Goal: Task Accomplishment & Management: Use online tool/utility

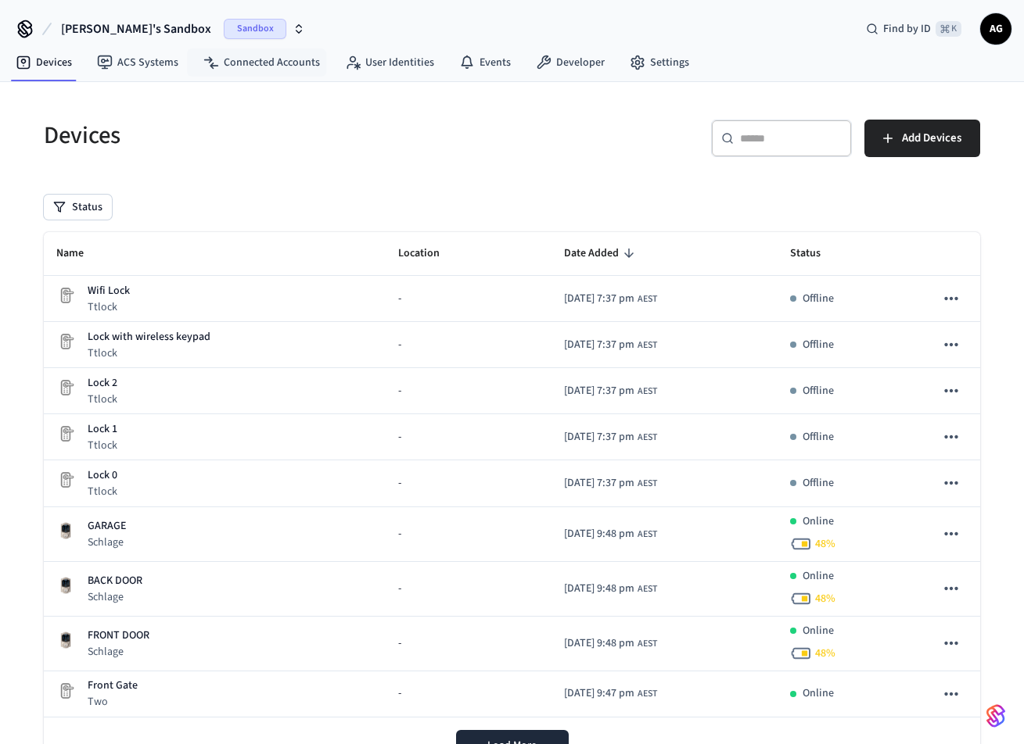
click at [224, 31] on span "Sandbox" at bounding box center [255, 29] width 63 height 20
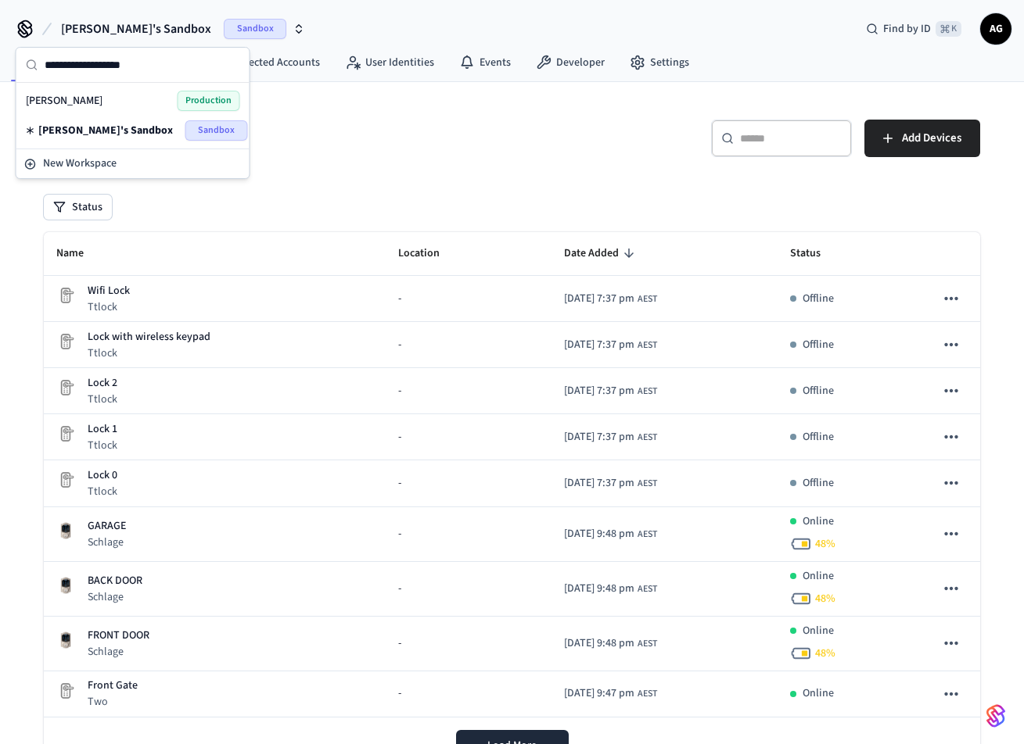
click at [124, 101] on div "Aaron Gardien Production" at bounding box center [133, 101] width 214 height 20
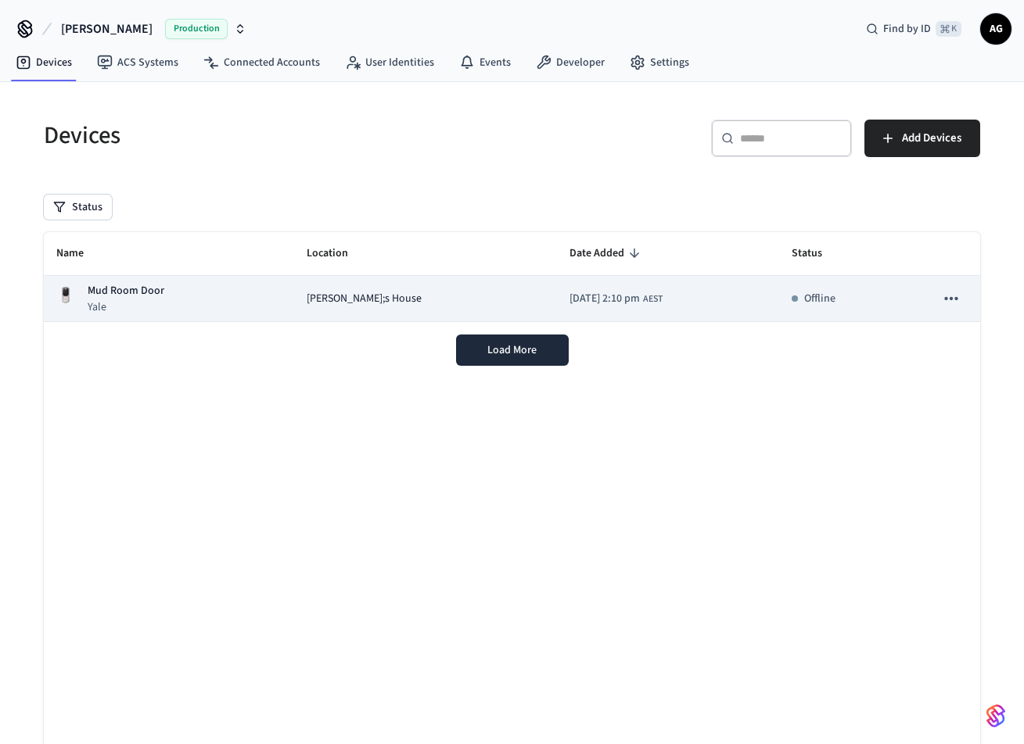
click at [128, 293] on p "Mud Room Door" at bounding box center [126, 291] width 77 height 16
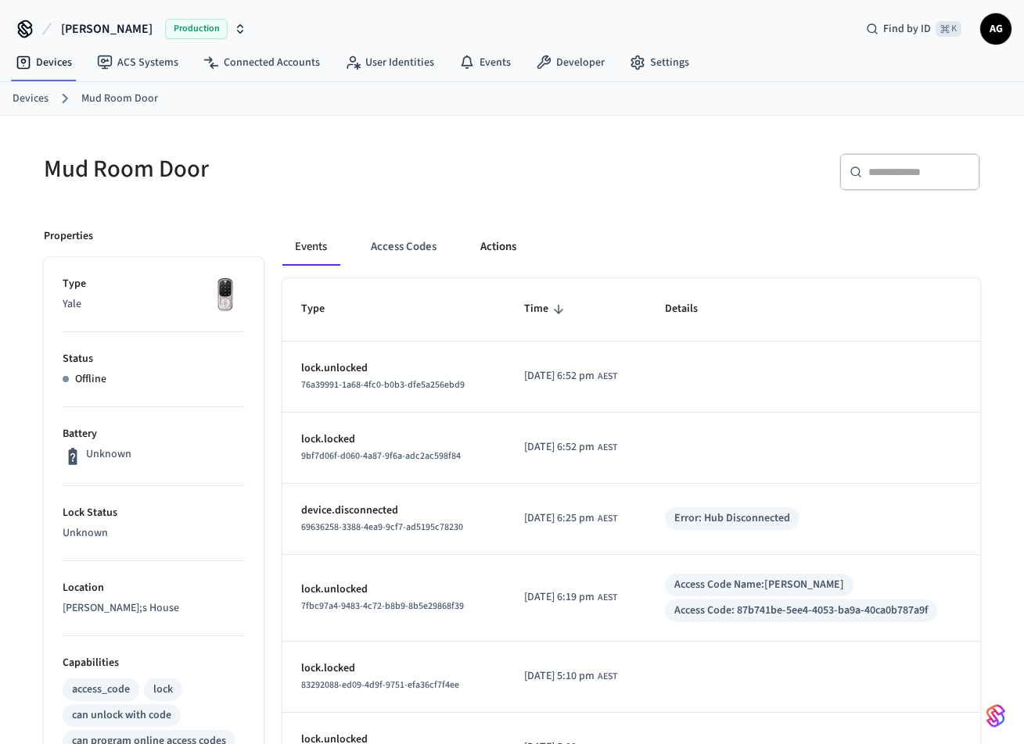
click at [512, 249] on button "Actions" at bounding box center [498, 247] width 61 height 38
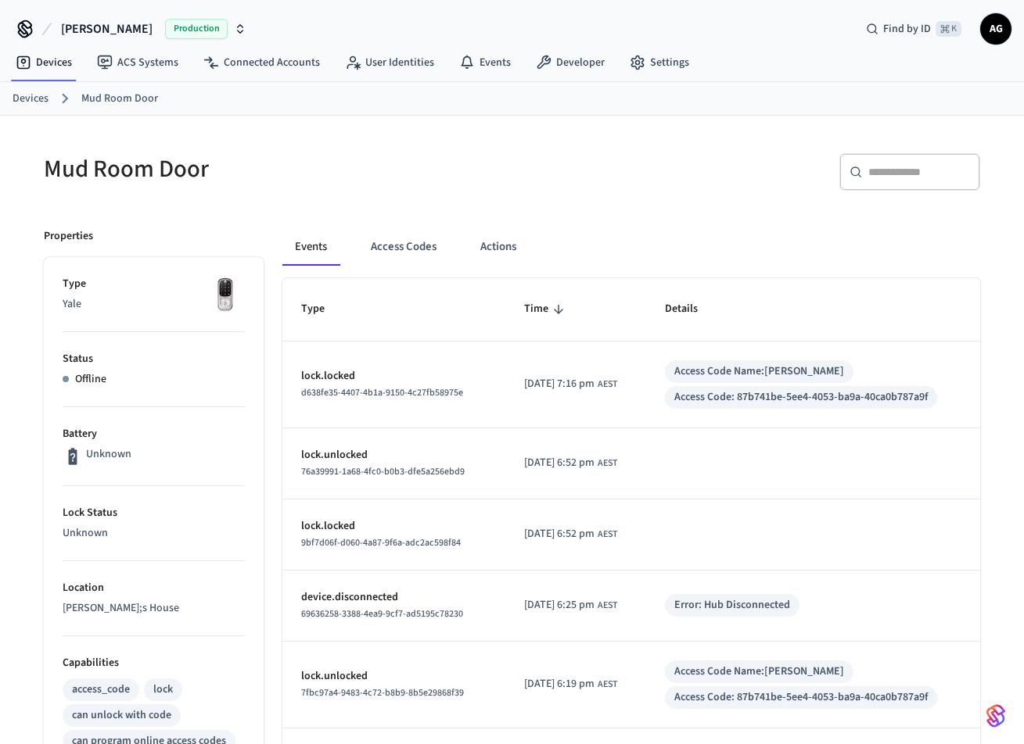
click at [37, 99] on link "Devices" at bounding box center [31, 99] width 36 height 16
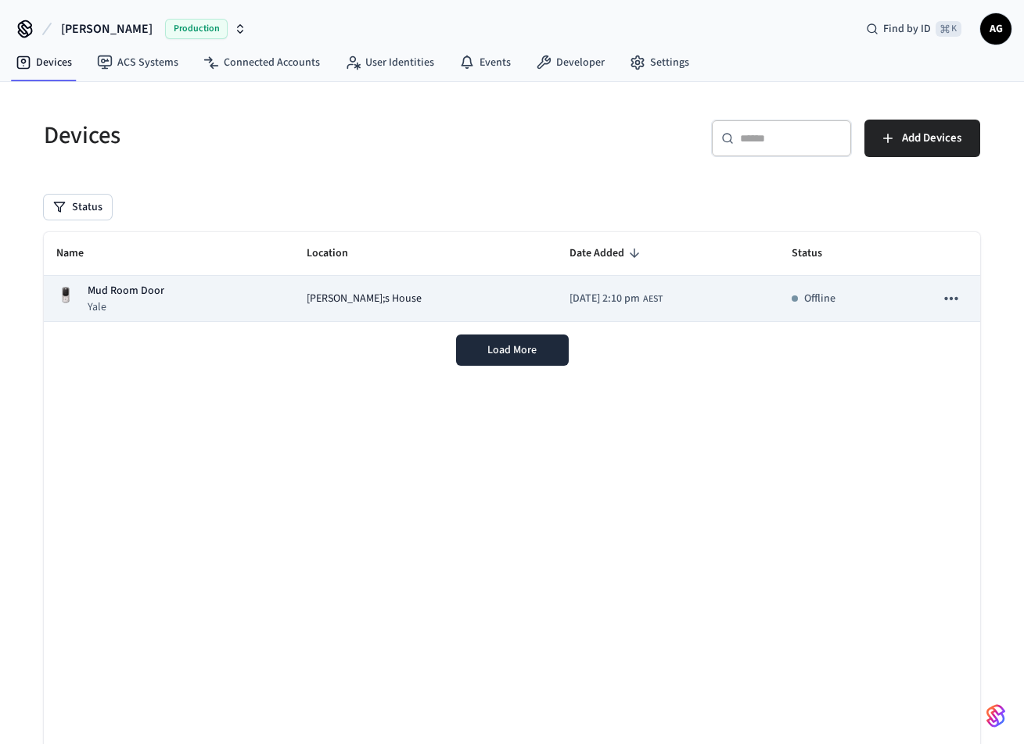
click at [129, 307] on p "Yale" at bounding box center [126, 308] width 77 height 16
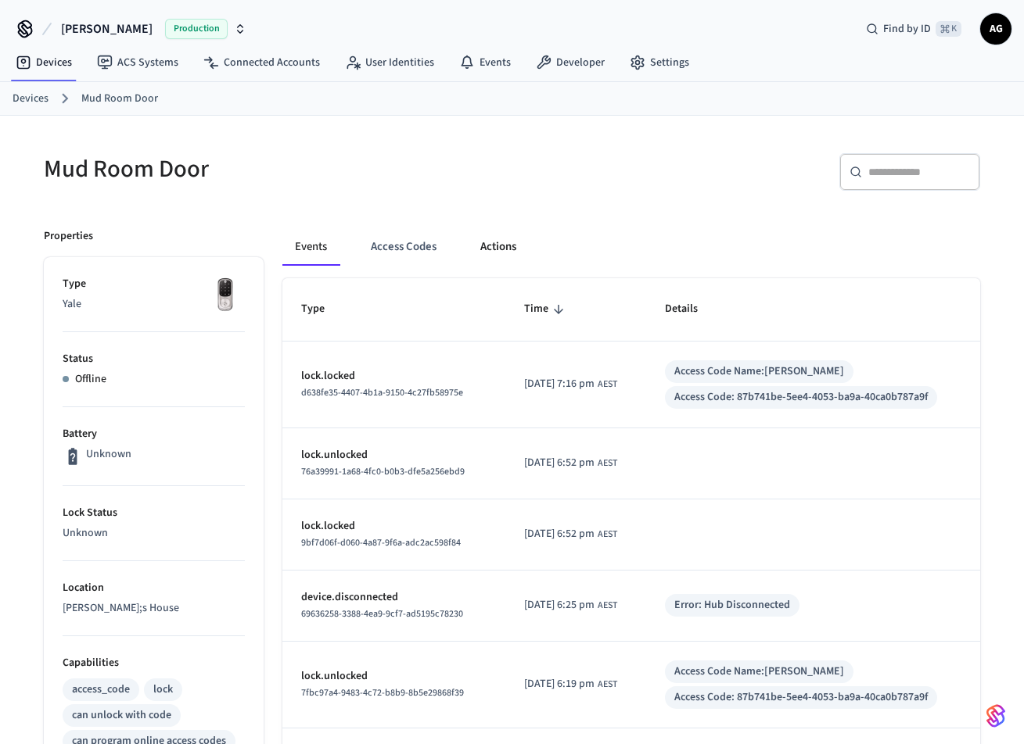
click at [504, 252] on button "Actions" at bounding box center [498, 247] width 61 height 38
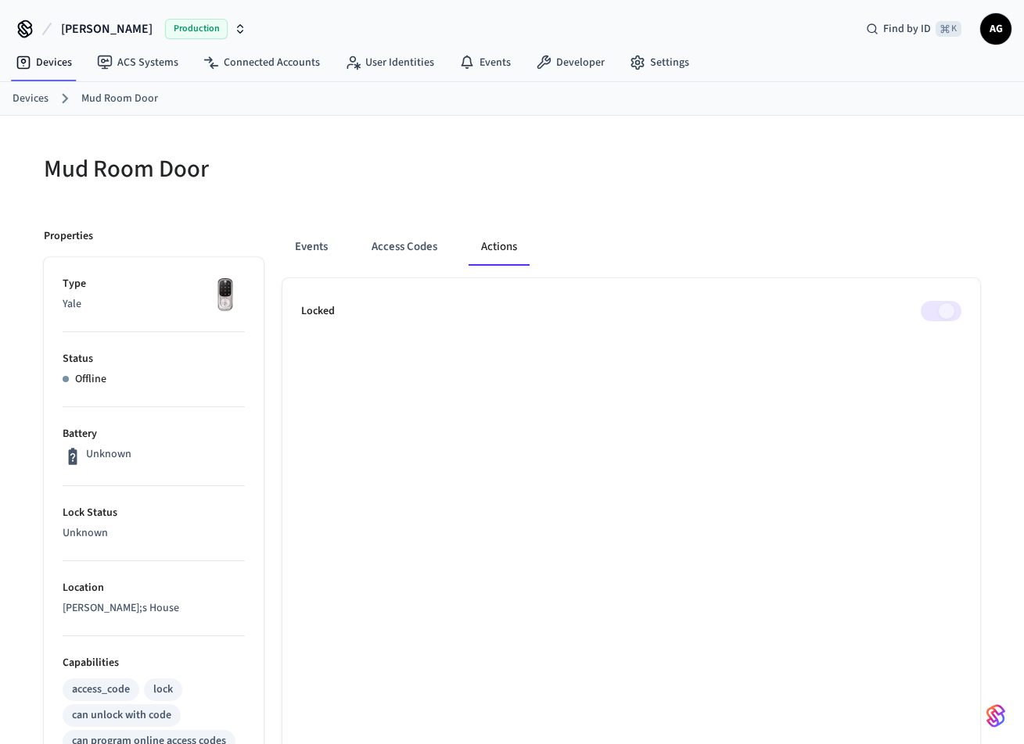
click at [941, 311] on span at bounding box center [940, 311] width 41 height 20
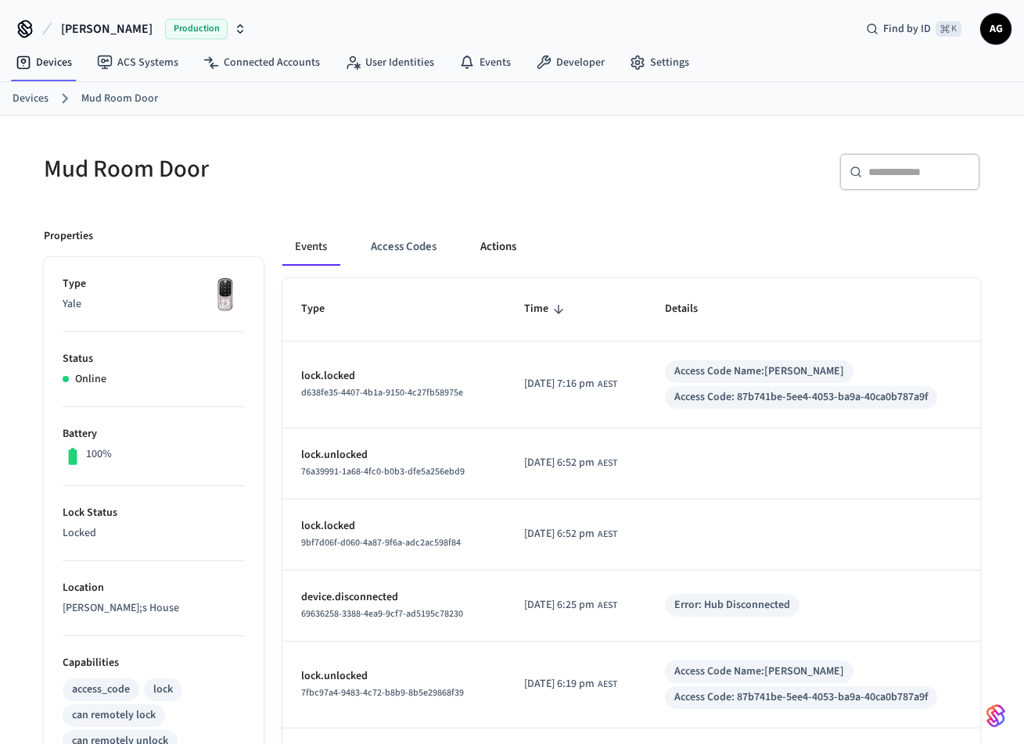
click at [487, 246] on button "Actions" at bounding box center [498, 247] width 61 height 38
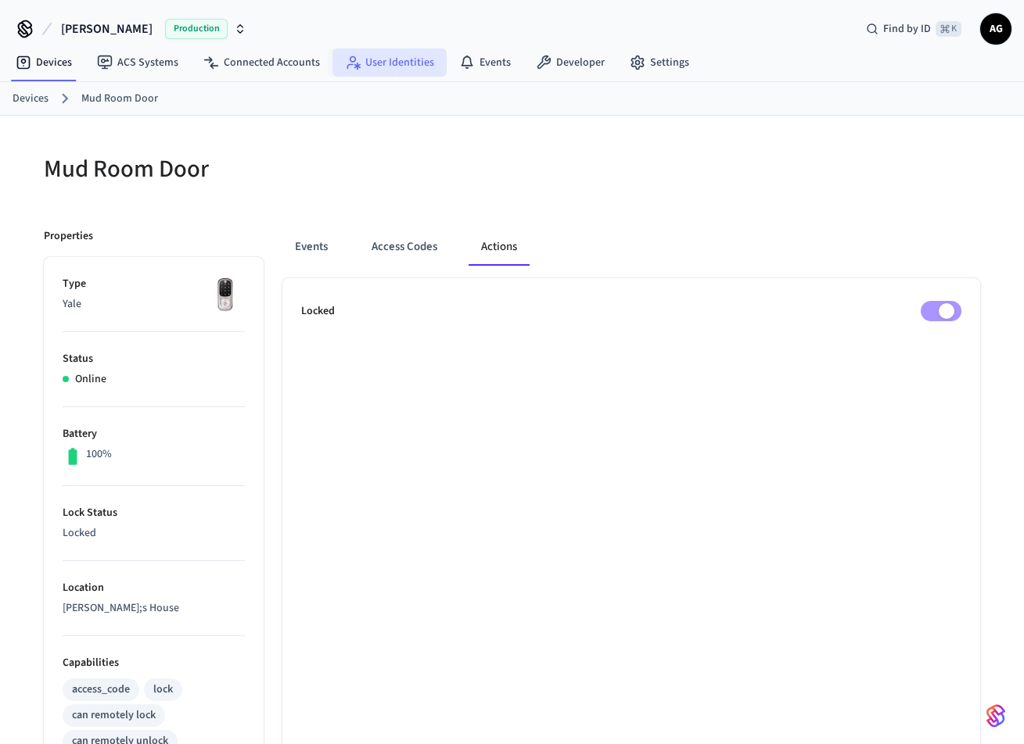
click at [400, 66] on link "User Identities" at bounding box center [389, 62] width 114 height 28
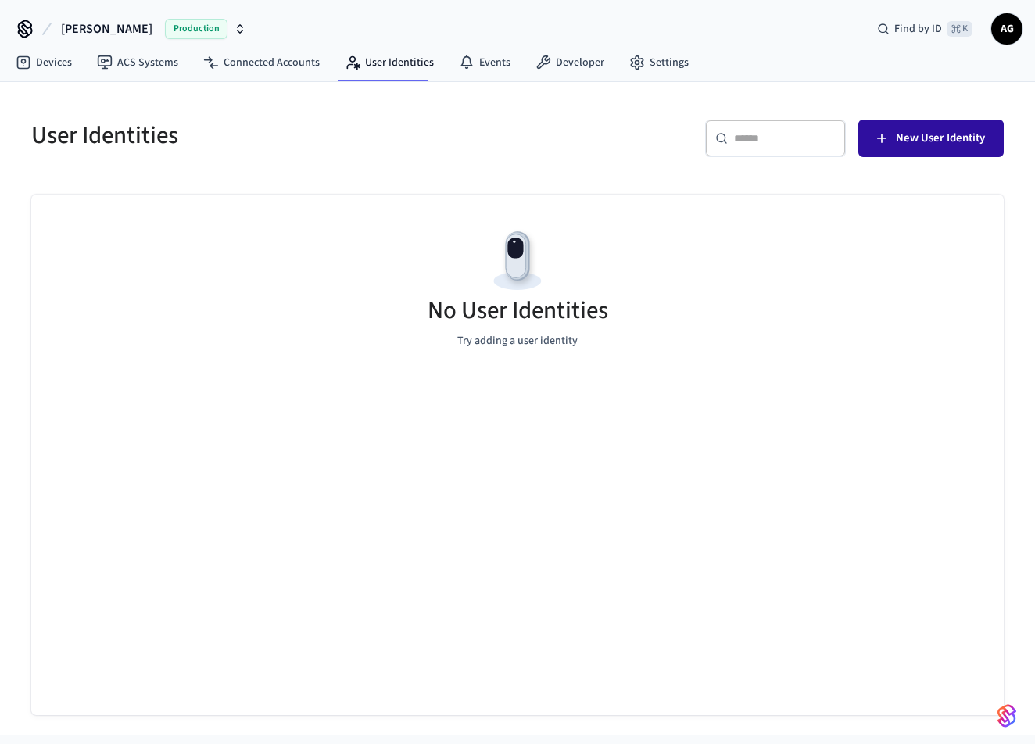
click at [921, 142] on span "New User Identity" at bounding box center [940, 138] width 89 height 20
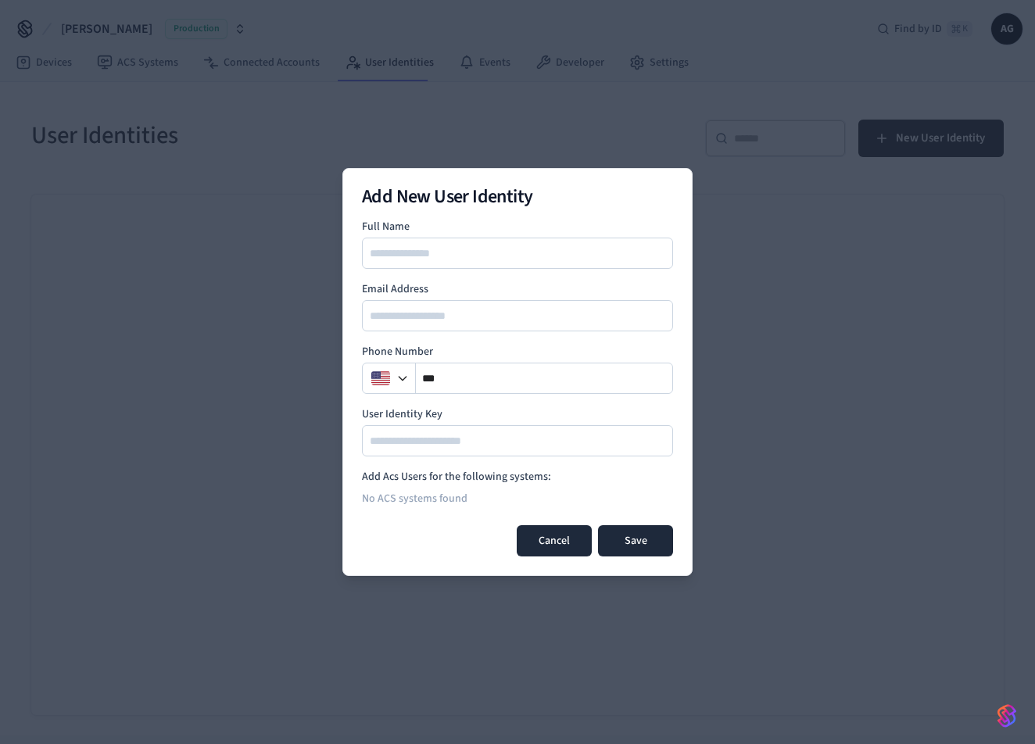
click at [558, 545] on button "Cancel" at bounding box center [554, 541] width 75 height 31
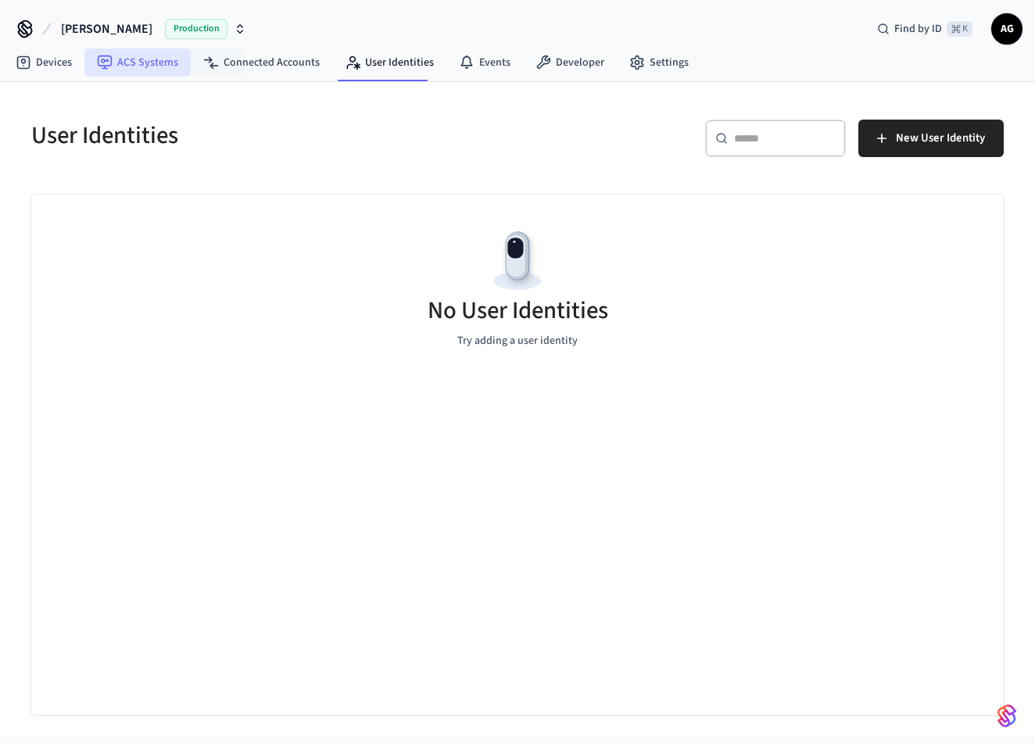
click at [160, 66] on link "ACS Systems" at bounding box center [137, 62] width 106 height 28
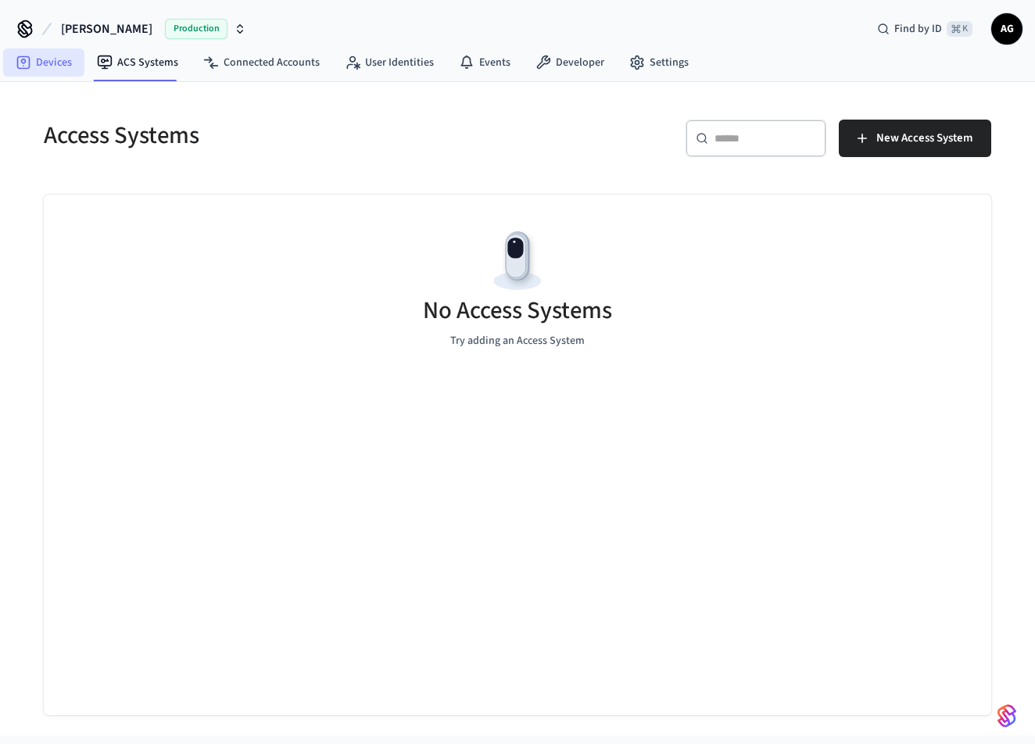
click at [30, 70] on icon at bounding box center [24, 63] width 16 height 16
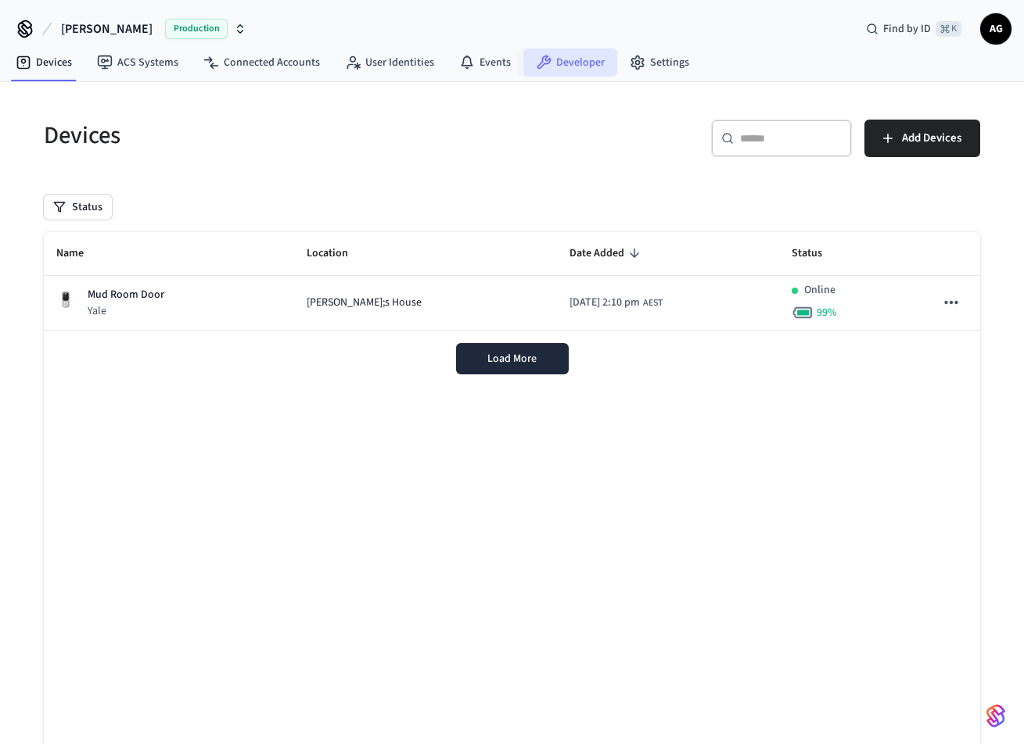
click at [579, 67] on link "Developer" at bounding box center [570, 62] width 94 height 28
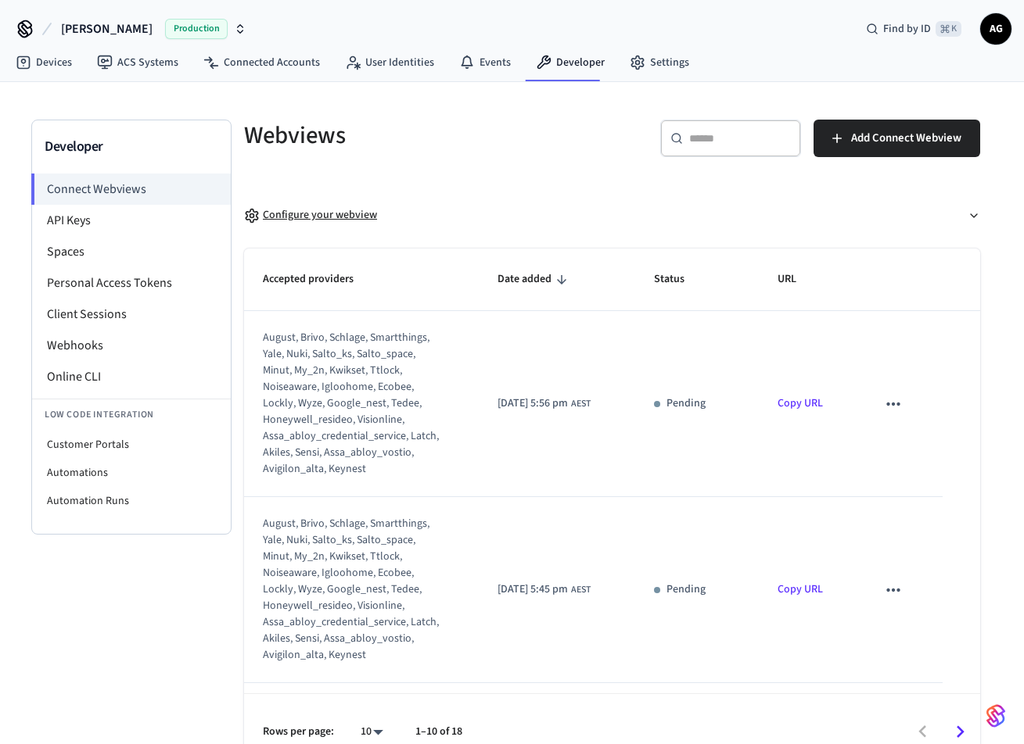
click at [324, 216] on div "Configure your webview" at bounding box center [310, 215] width 133 height 16
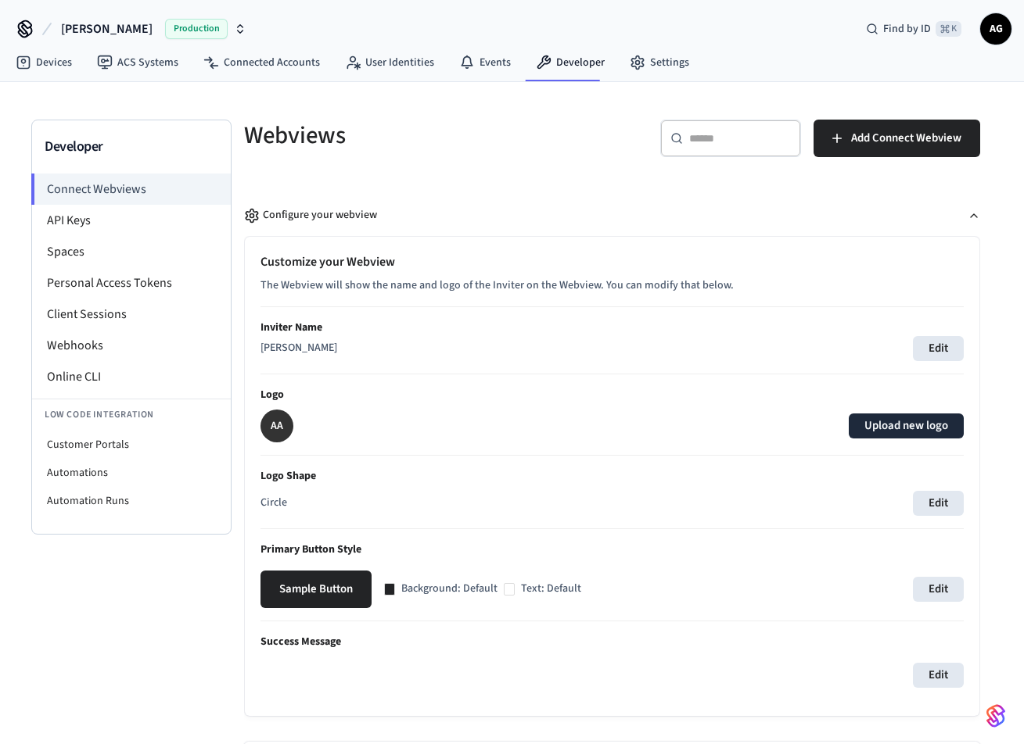
click at [900, 427] on label "Upload new logo" at bounding box center [906, 426] width 115 height 25
click at [0, 0] on input "Upload new logo" at bounding box center [0, 0] width 0 height 0
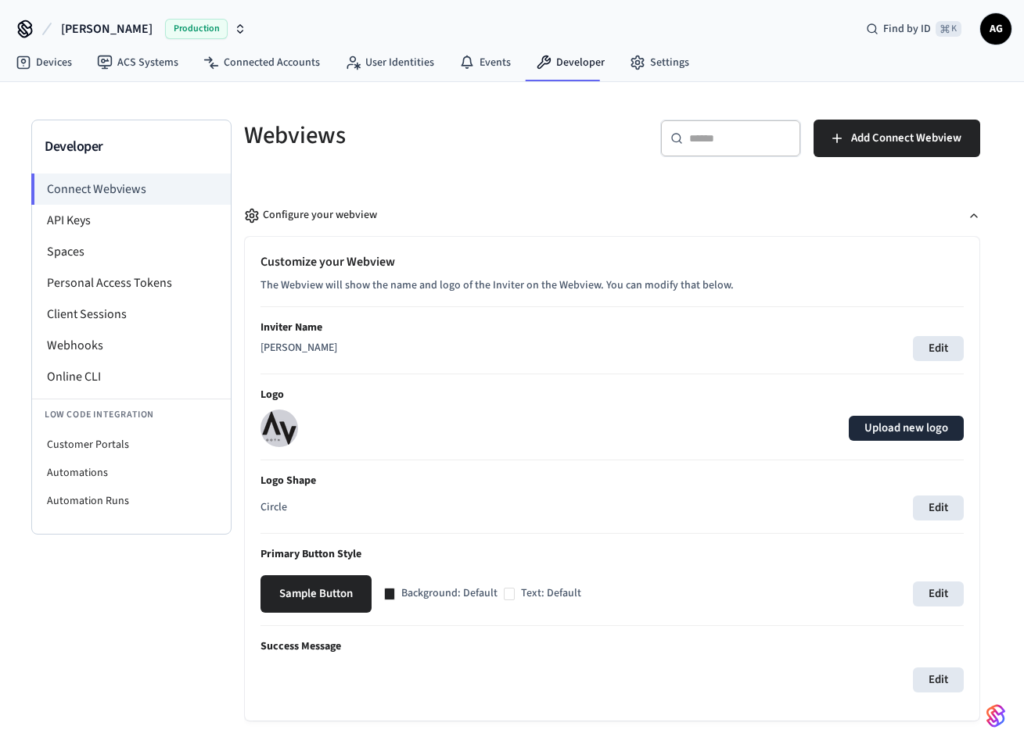
click at [927, 432] on label "Upload new logo" at bounding box center [906, 428] width 115 height 25
click at [0, 0] on input "Upload new logo" at bounding box center [0, 0] width 0 height 0
click at [273, 425] on img at bounding box center [279, 429] width 38 height 38
click at [938, 506] on button "Edit" at bounding box center [938, 508] width 51 height 25
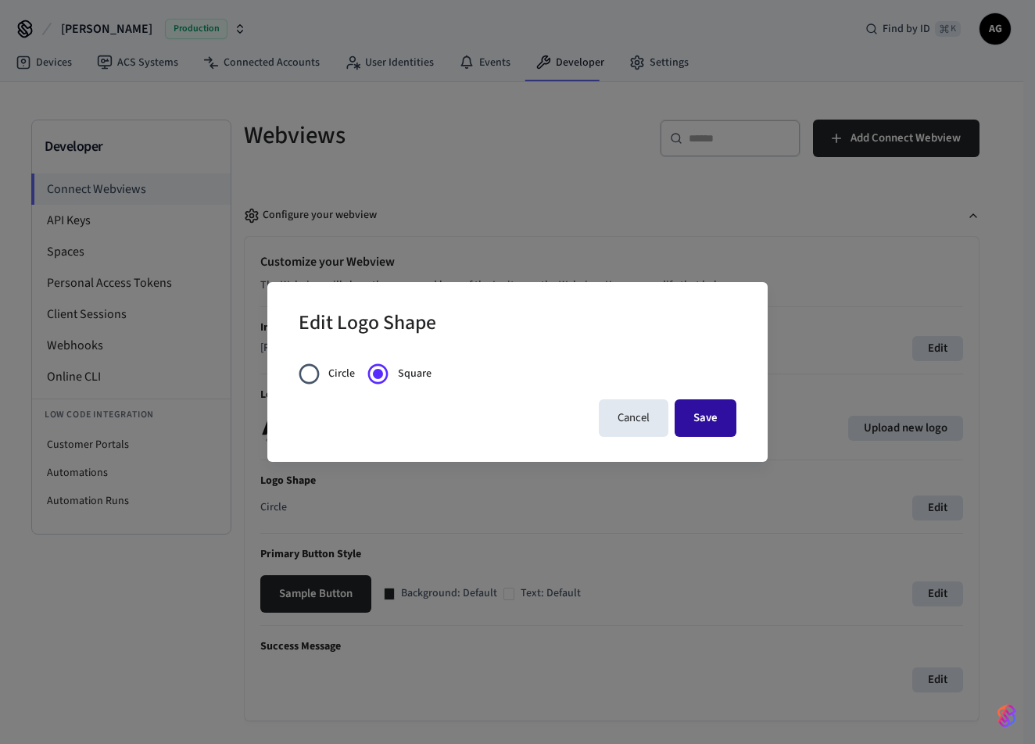
click at [708, 418] on button "Save" at bounding box center [706, 419] width 62 height 38
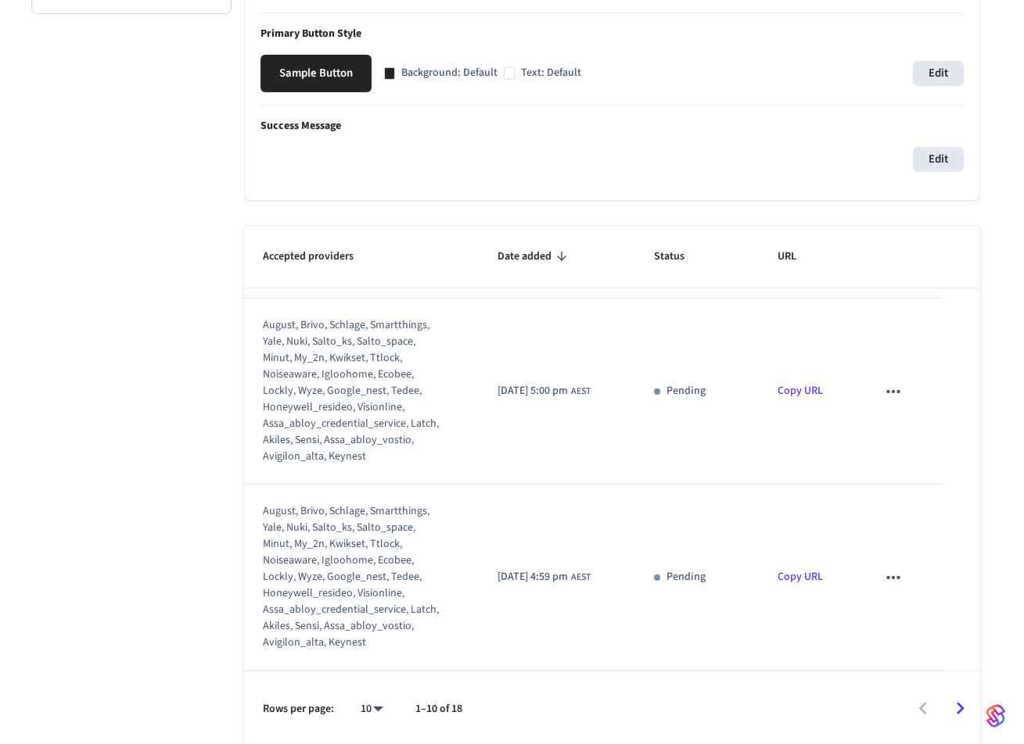
scroll to position [1742, 0]
click at [886, 576] on icon "sticky table" at bounding box center [892, 577] width 13 height 3
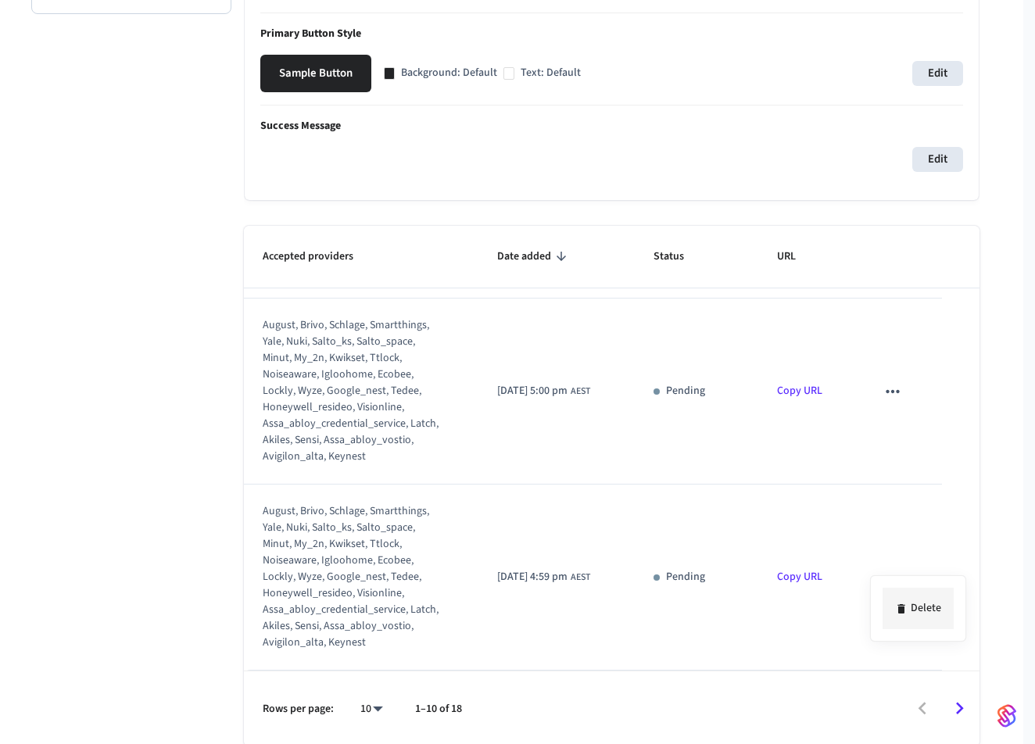
click at [922, 609] on li "Delete" at bounding box center [918, 608] width 71 height 41
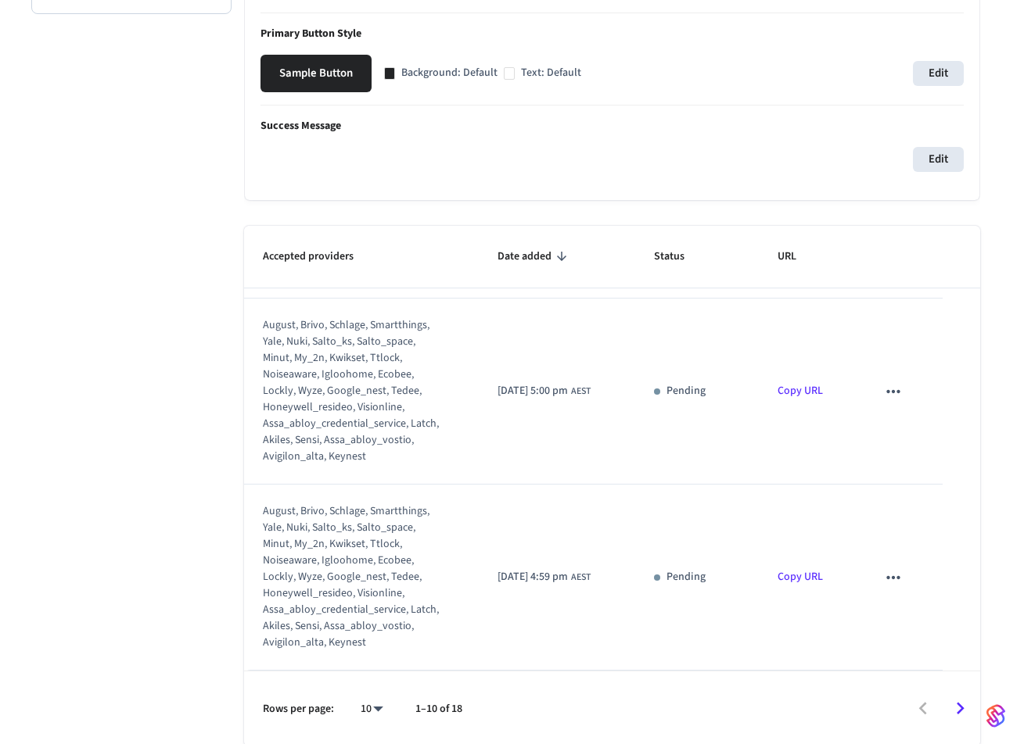
scroll to position [1648, 0]
click at [895, 588] on icon "sticky table" at bounding box center [893, 578] width 20 height 20
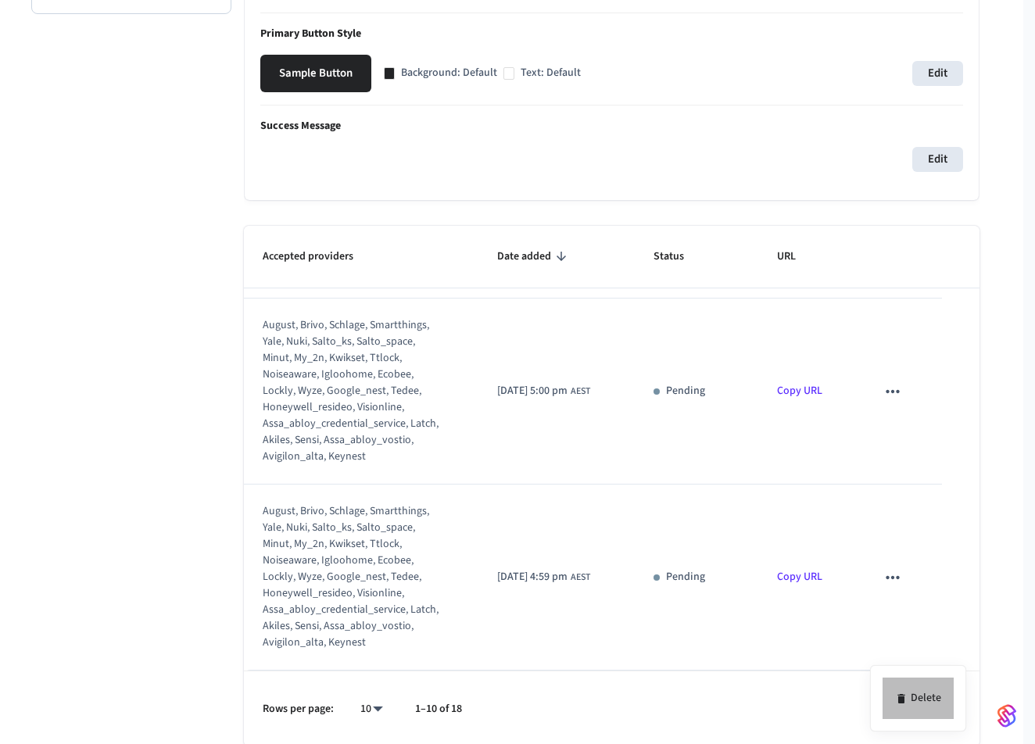
drag, startPoint x: 923, startPoint y: 698, endPoint x: 900, endPoint y: 657, distance: 46.6
click at [923, 698] on li "Delete" at bounding box center [918, 698] width 71 height 41
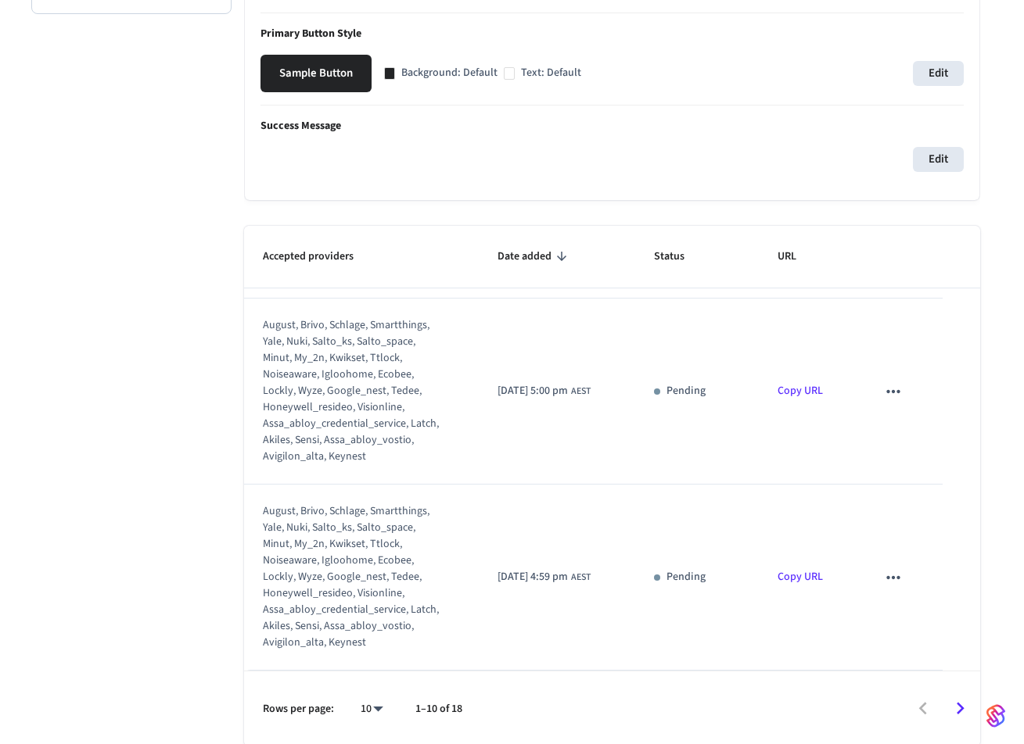
click at [889, 588] on icon "sticky table" at bounding box center [893, 578] width 20 height 20
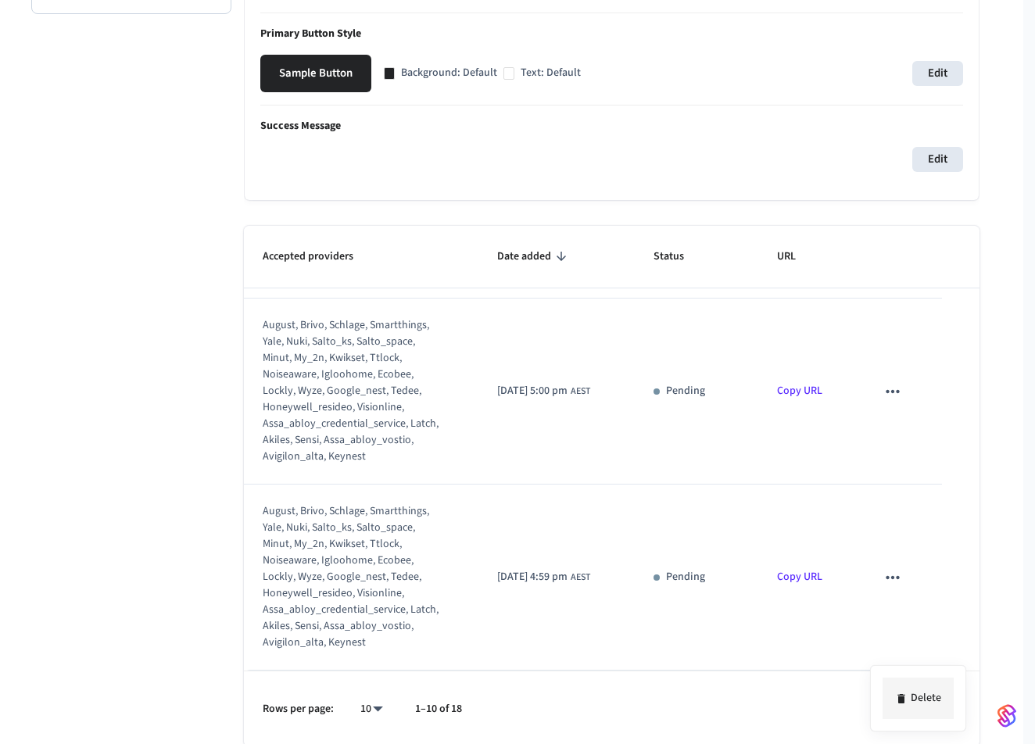
click at [919, 701] on li "Delete" at bounding box center [918, 698] width 71 height 41
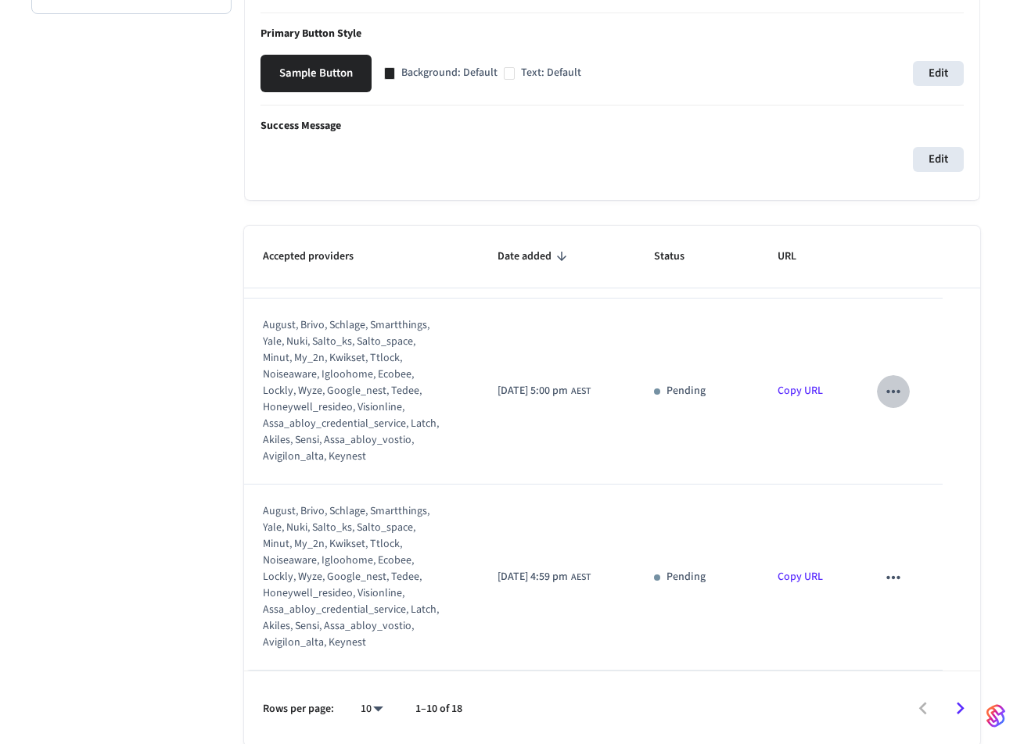
click at [888, 402] on icon "sticky table" at bounding box center [893, 392] width 20 height 20
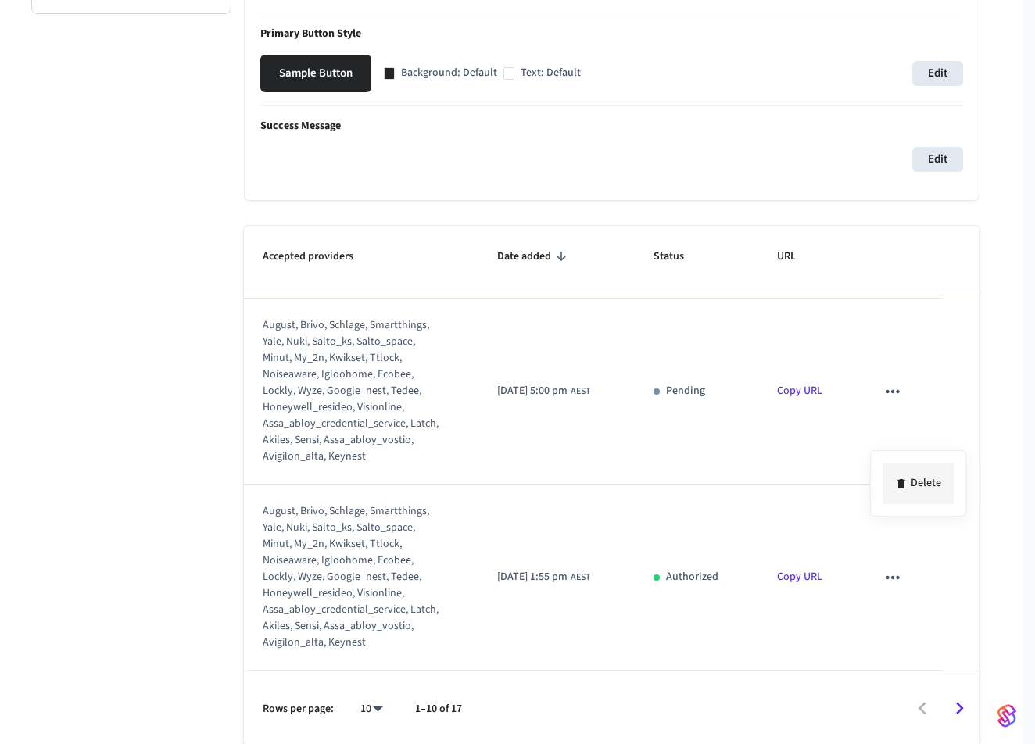
click at [903, 483] on icon at bounding box center [901, 483] width 7 height 9
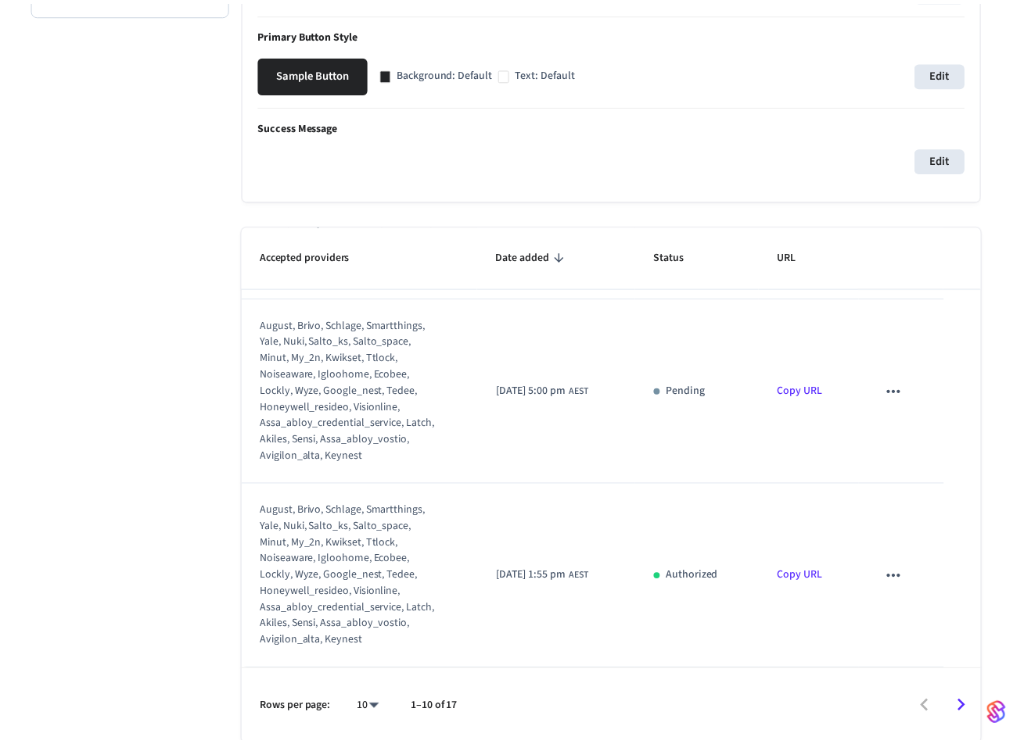
scroll to position [1643, 0]
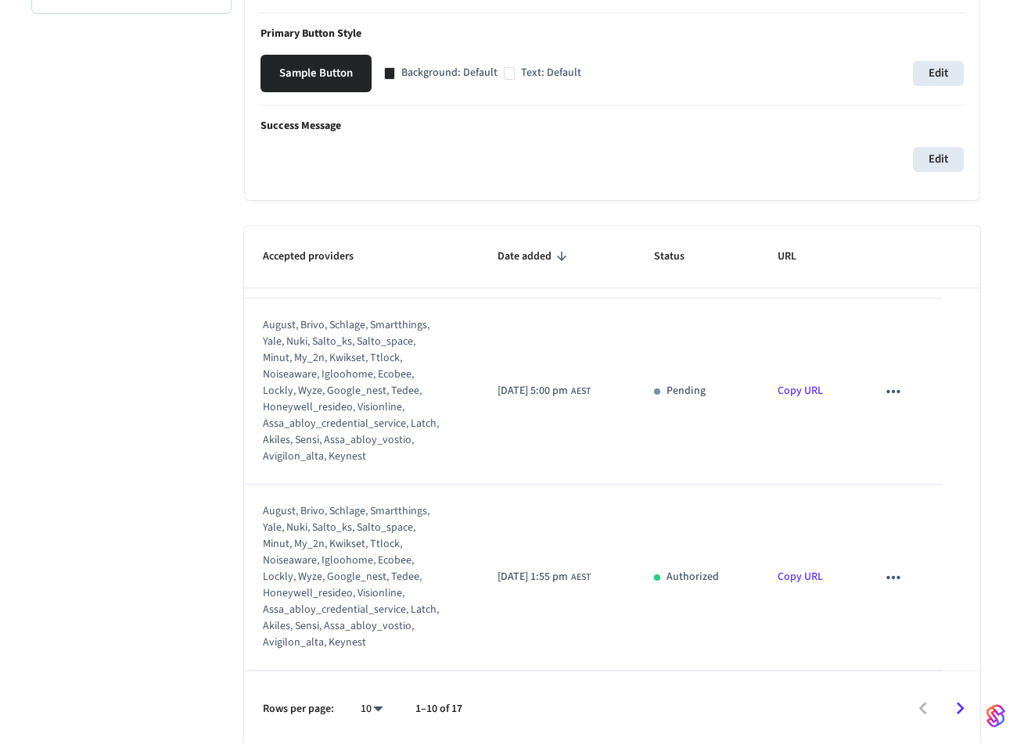
click at [888, 402] on icon "sticky table" at bounding box center [893, 392] width 20 height 20
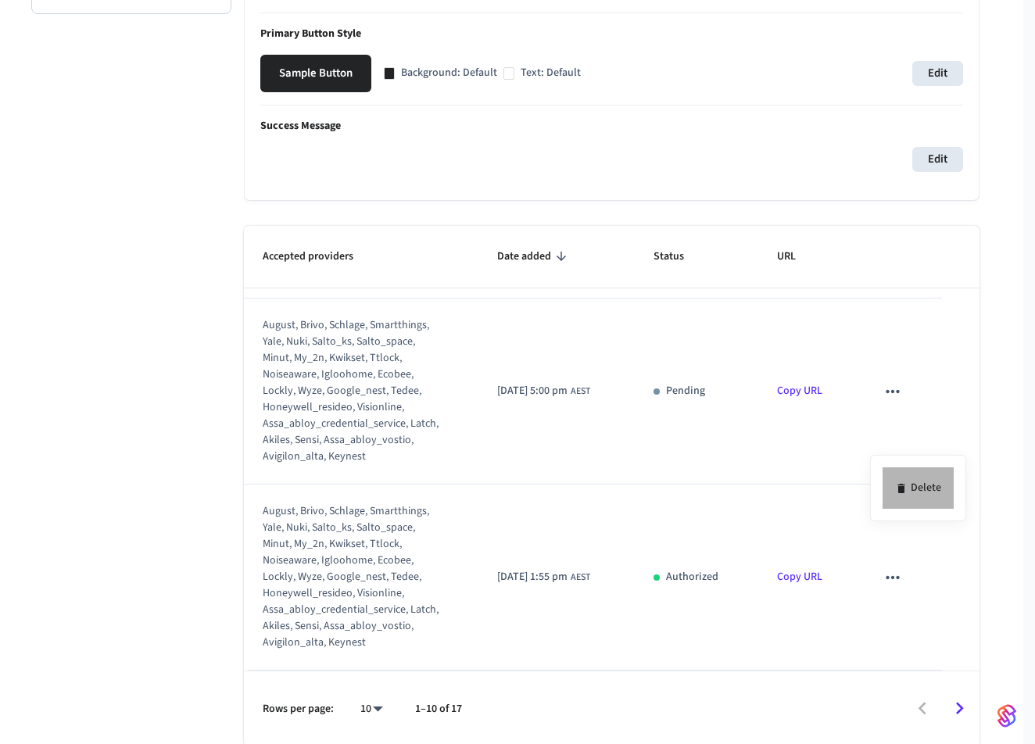
click at [912, 483] on li "Delete" at bounding box center [918, 488] width 71 height 41
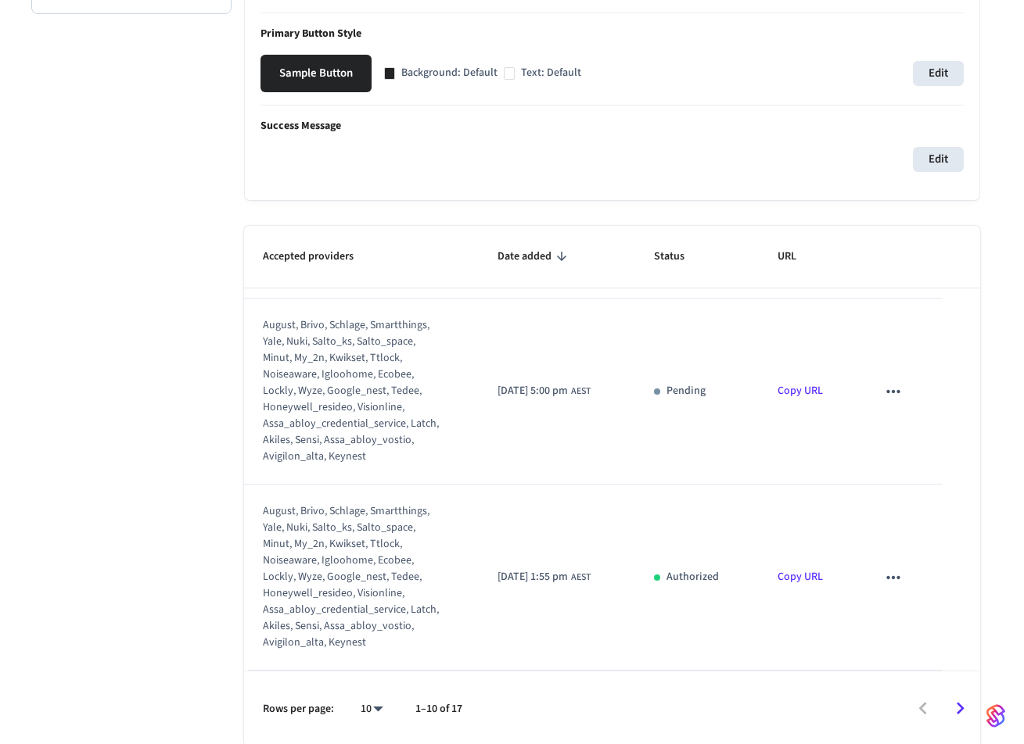
click at [892, 393] on icon "sticky table" at bounding box center [892, 390] width 13 height 3
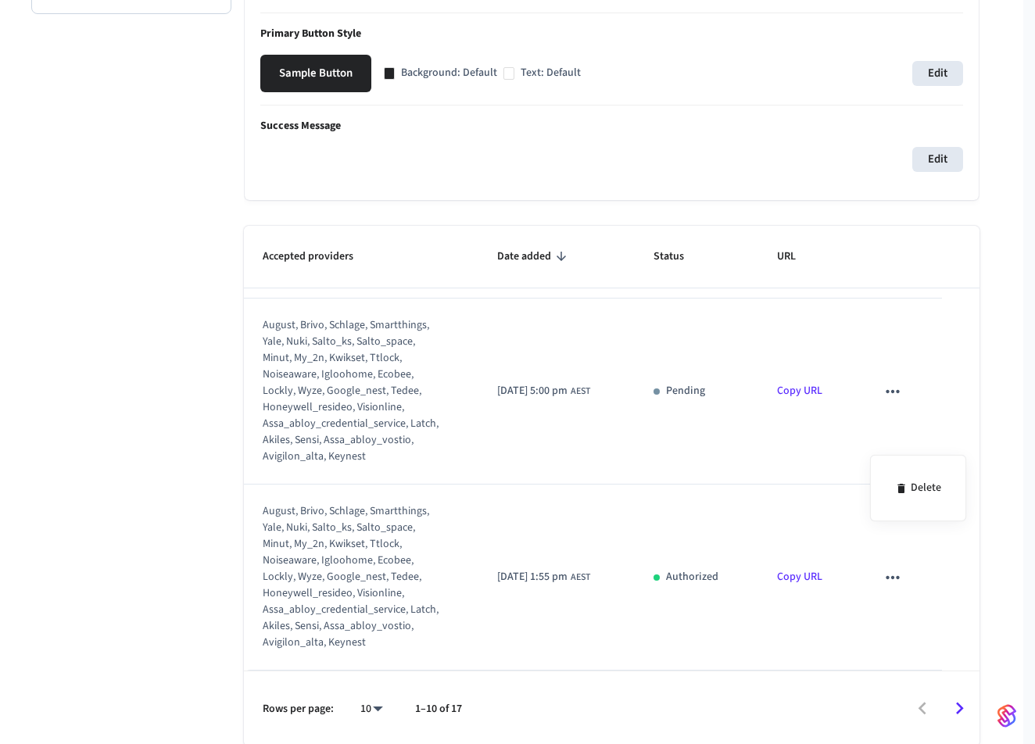
click at [683, 515] on div at bounding box center [517, 372] width 1035 height 744
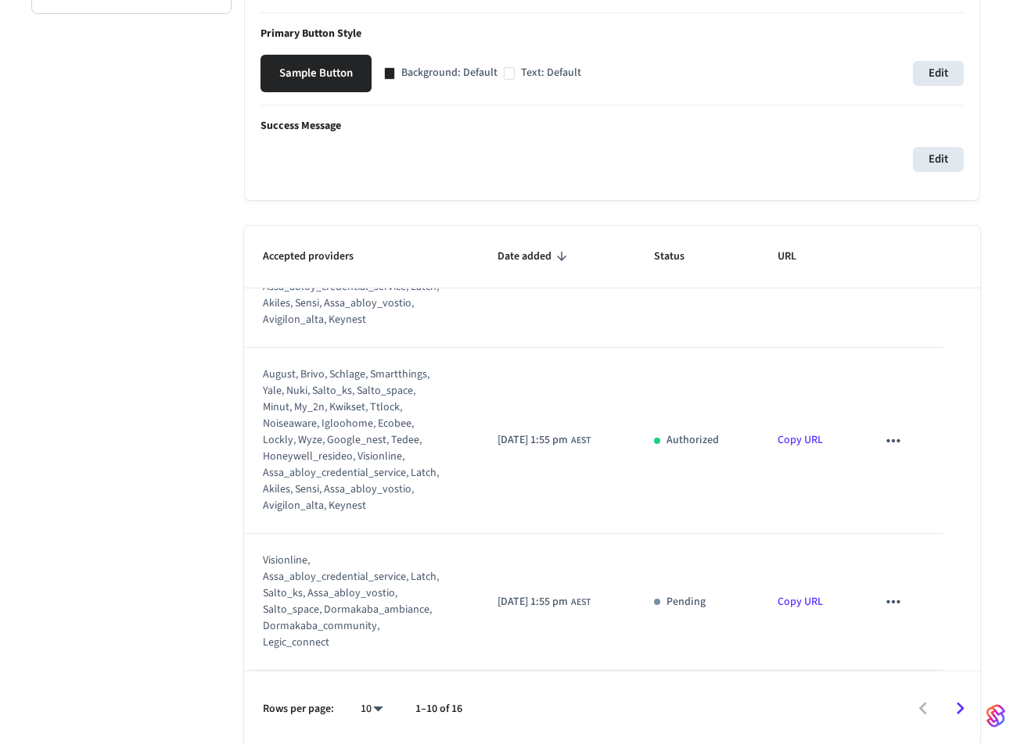
scroll to position [1394, 0]
click at [890, 273] on icon "sticky table" at bounding box center [893, 263] width 20 height 20
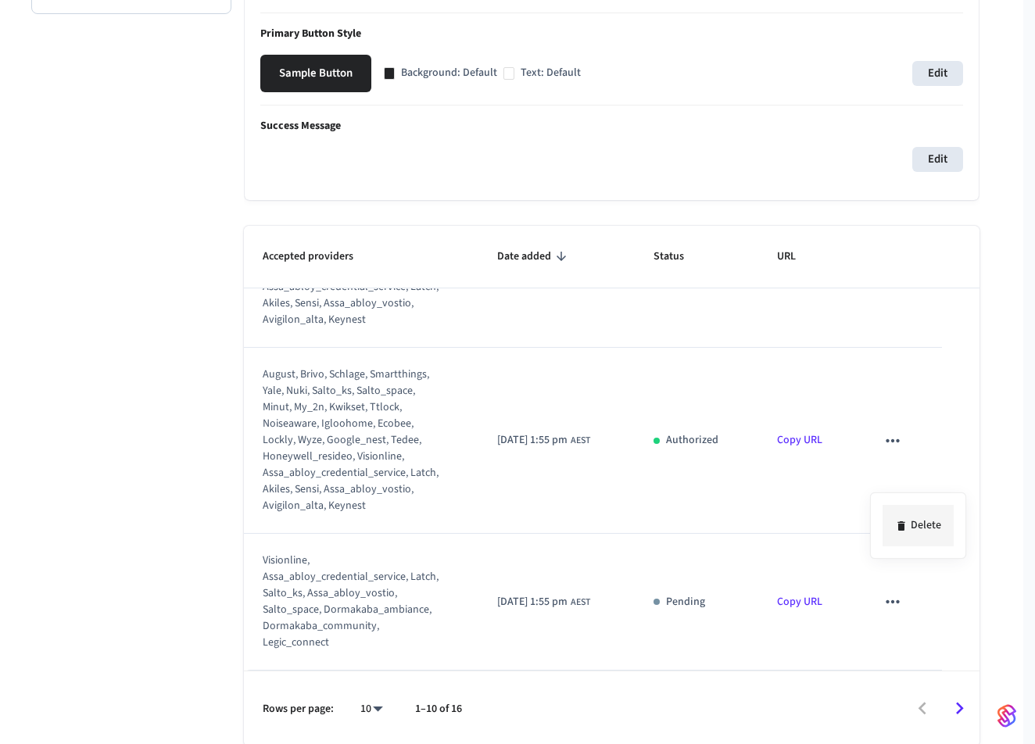
click at [917, 523] on li "Delete" at bounding box center [918, 525] width 71 height 41
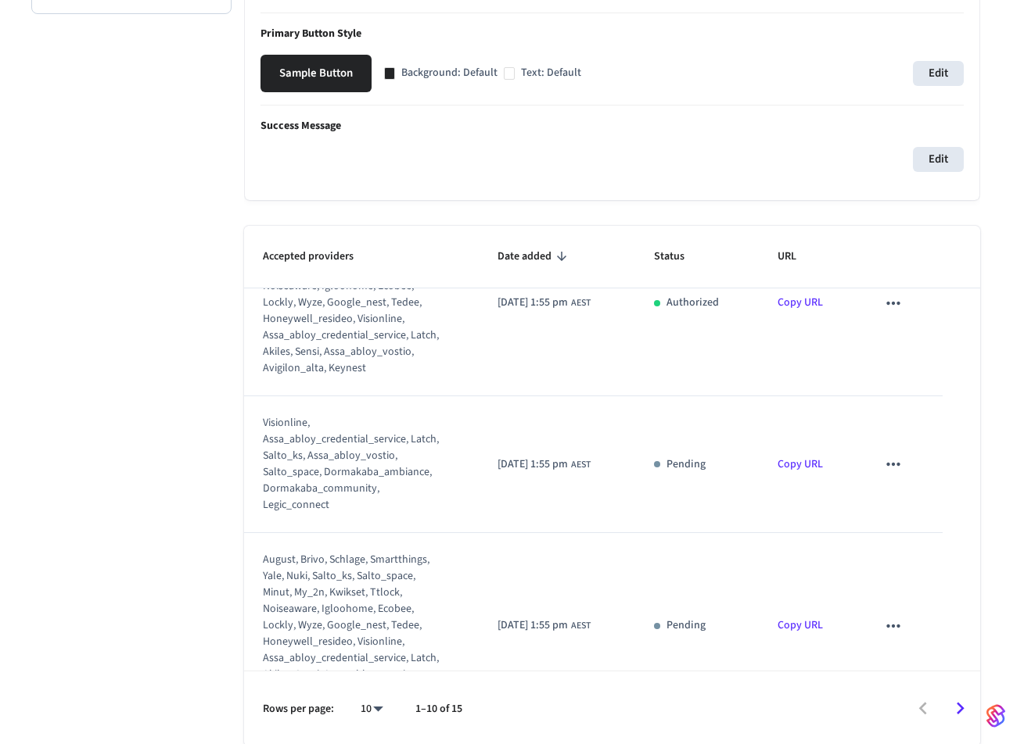
scroll to position [1210, 0]
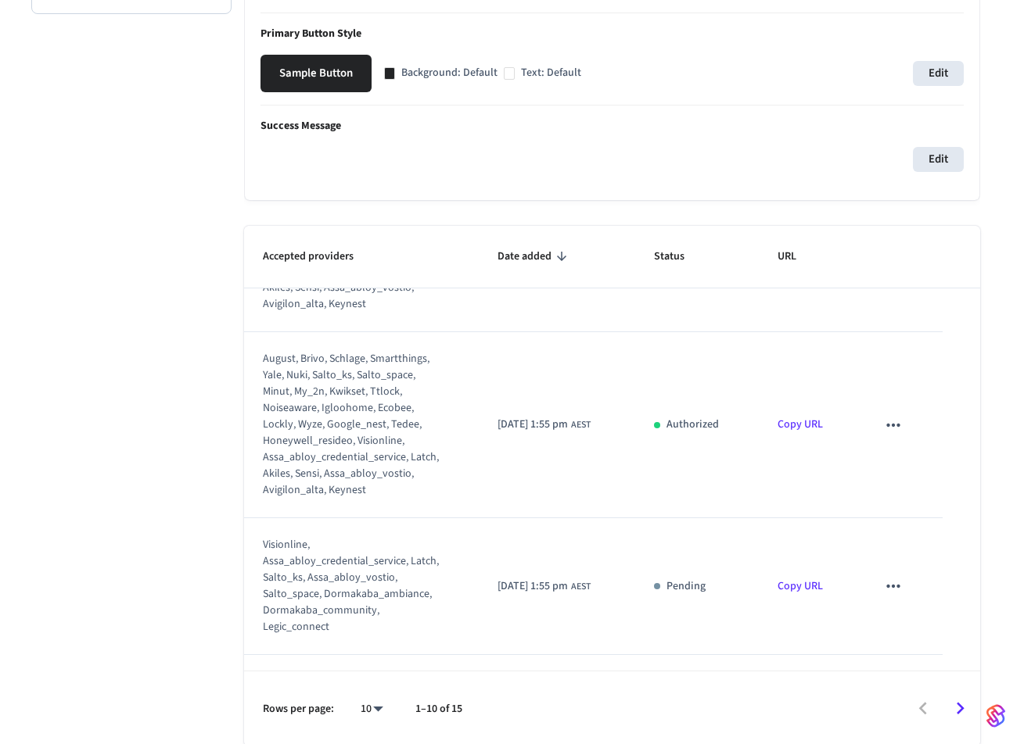
click at [891, 257] on icon "sticky table" at bounding box center [893, 247] width 20 height 20
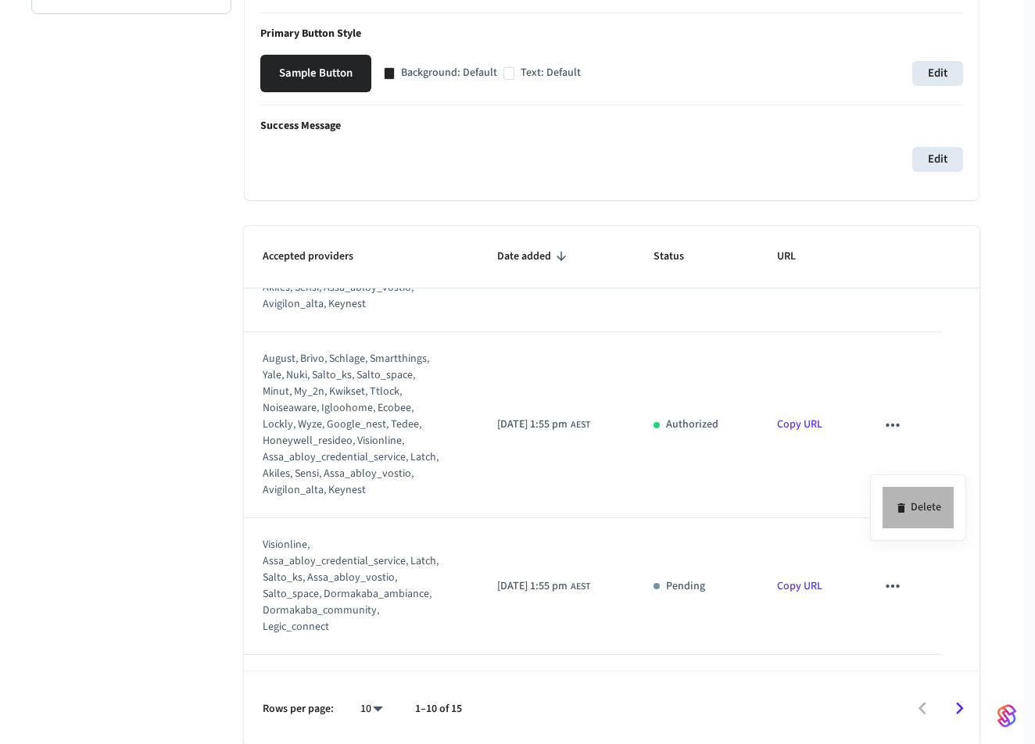
click at [929, 510] on li "Delete" at bounding box center [918, 507] width 71 height 41
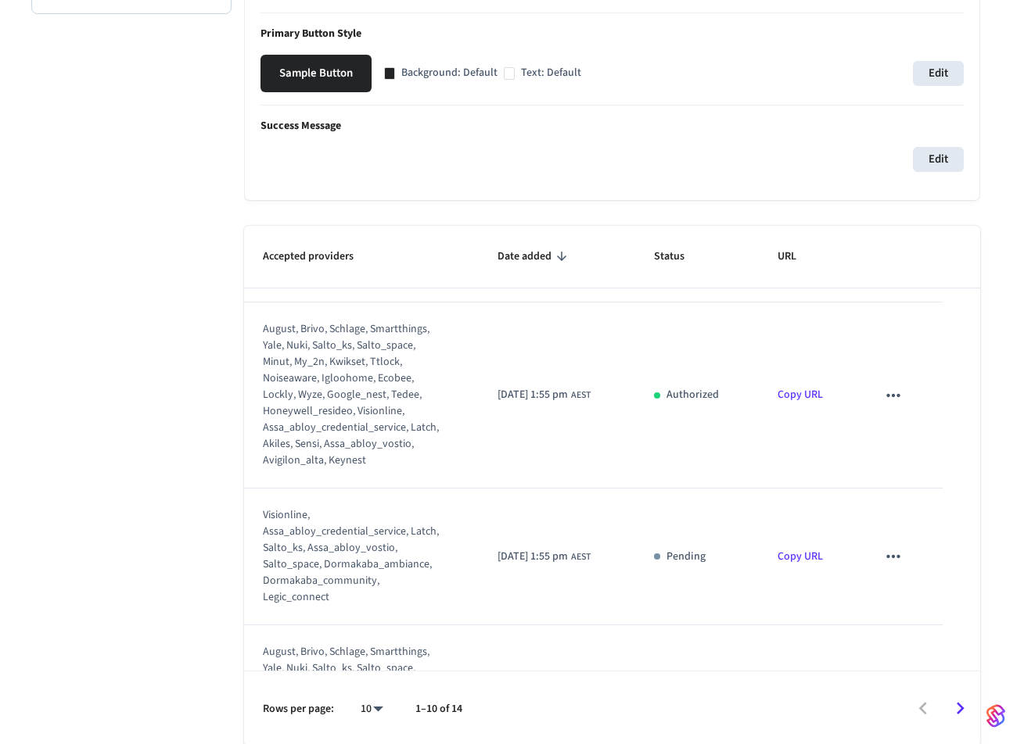
scroll to position [990, 0]
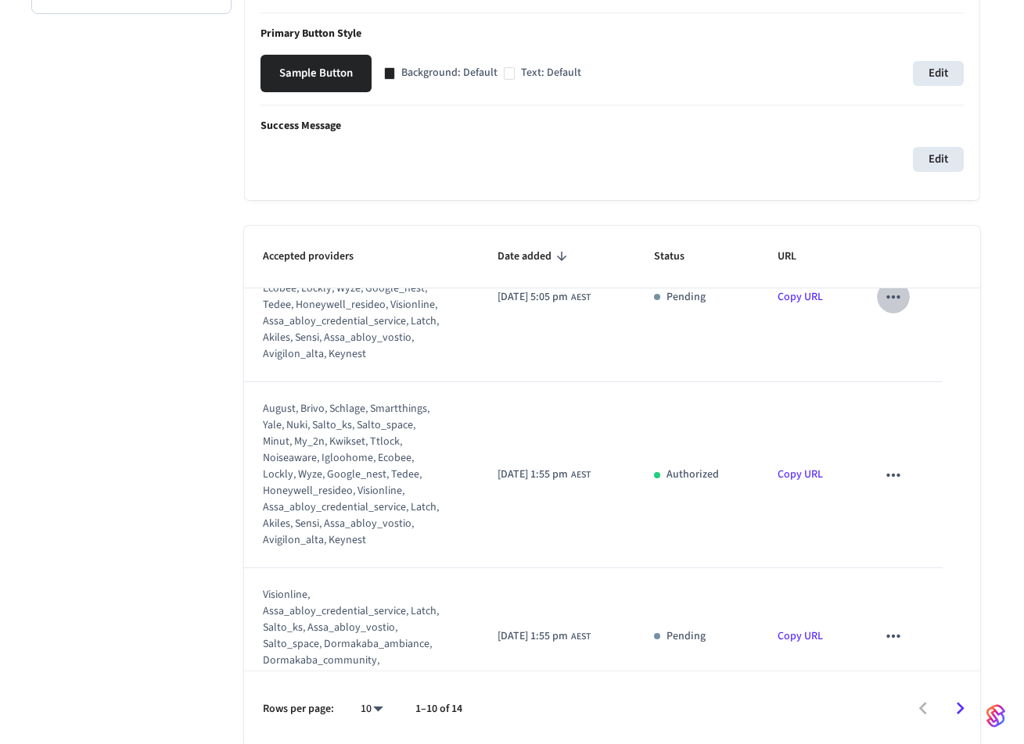
click at [893, 299] on icon "sticky table" at bounding box center [892, 297] width 13 height 3
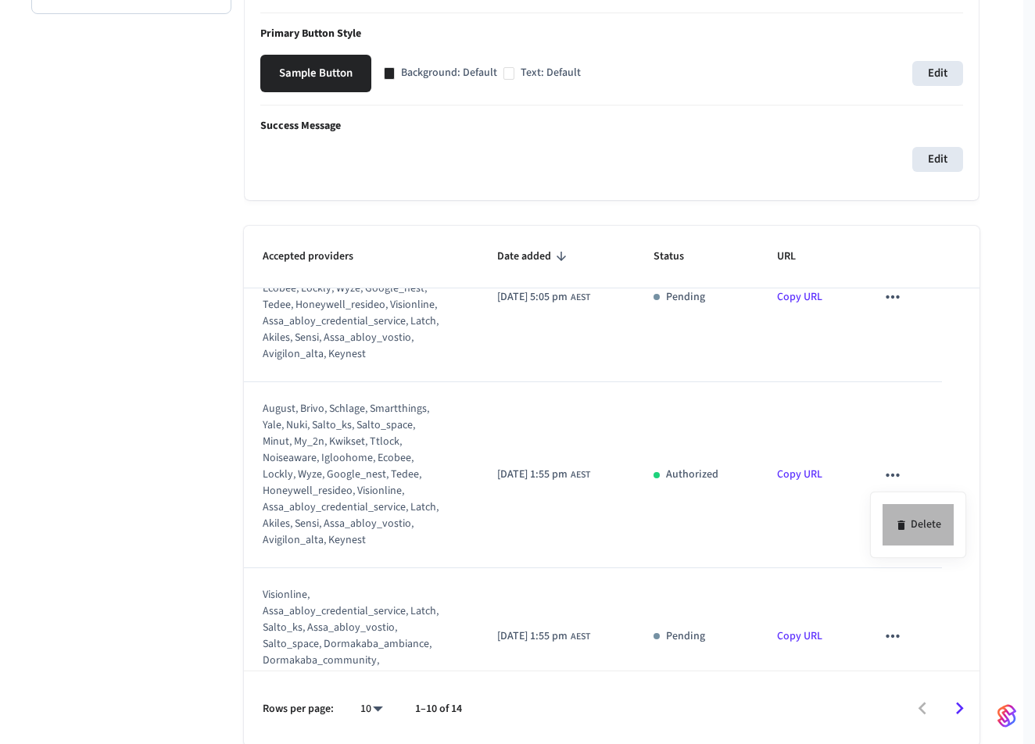
click at [920, 524] on li "Delete" at bounding box center [918, 524] width 71 height 41
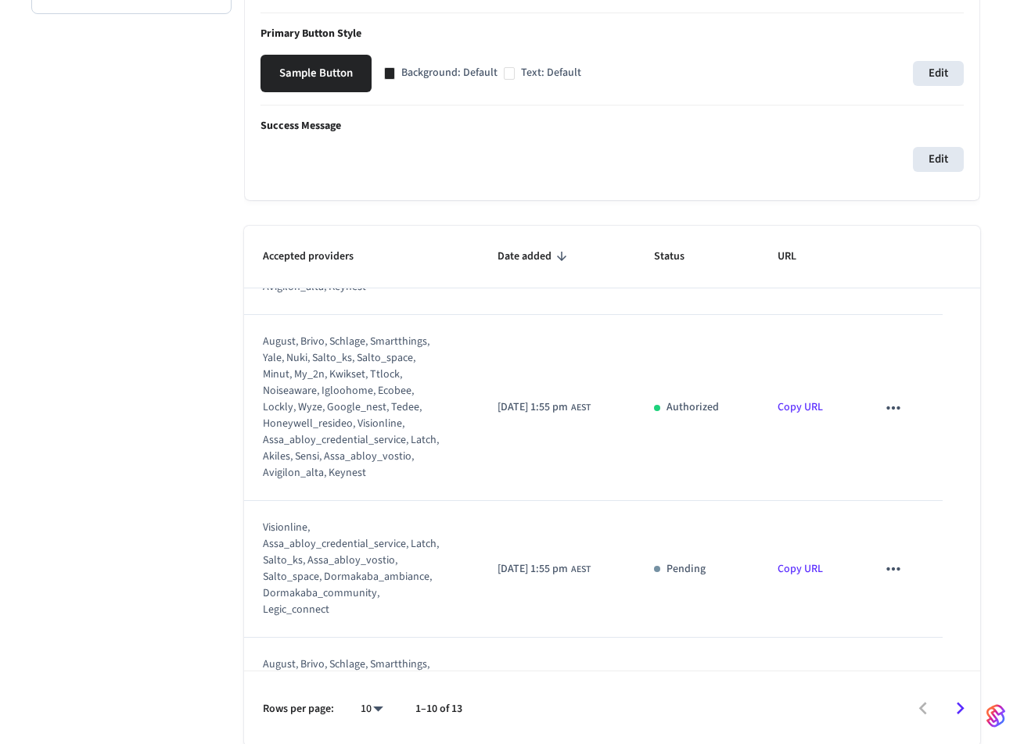
scroll to position [867, 0]
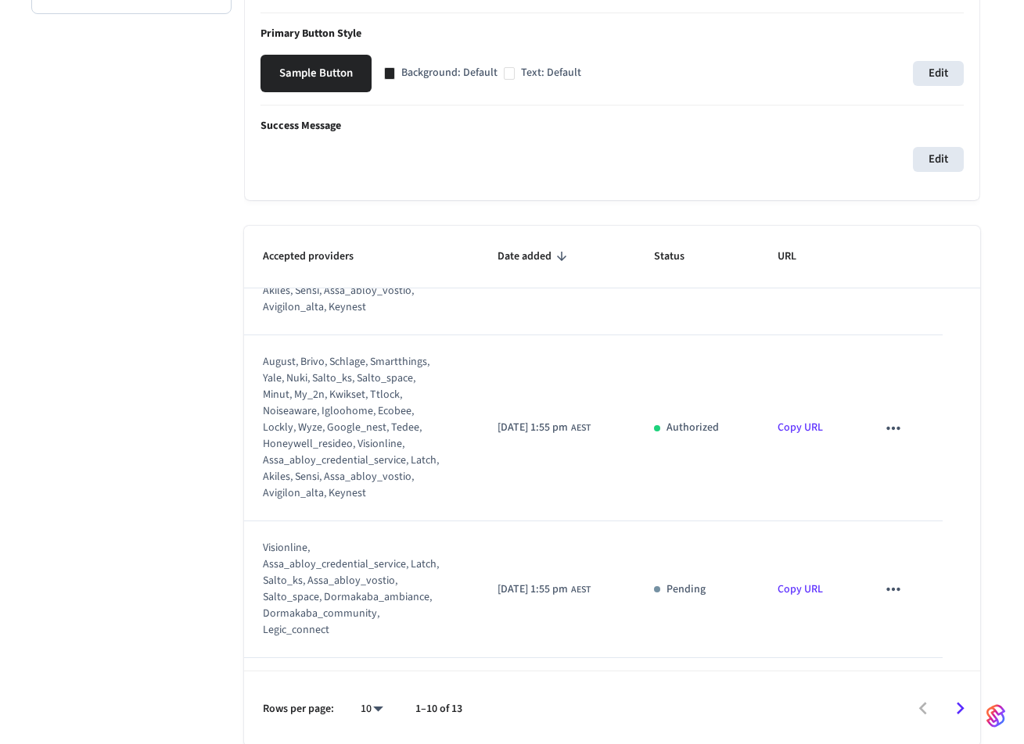
click at [888, 253] on icon "sticky table" at bounding box center [893, 242] width 20 height 20
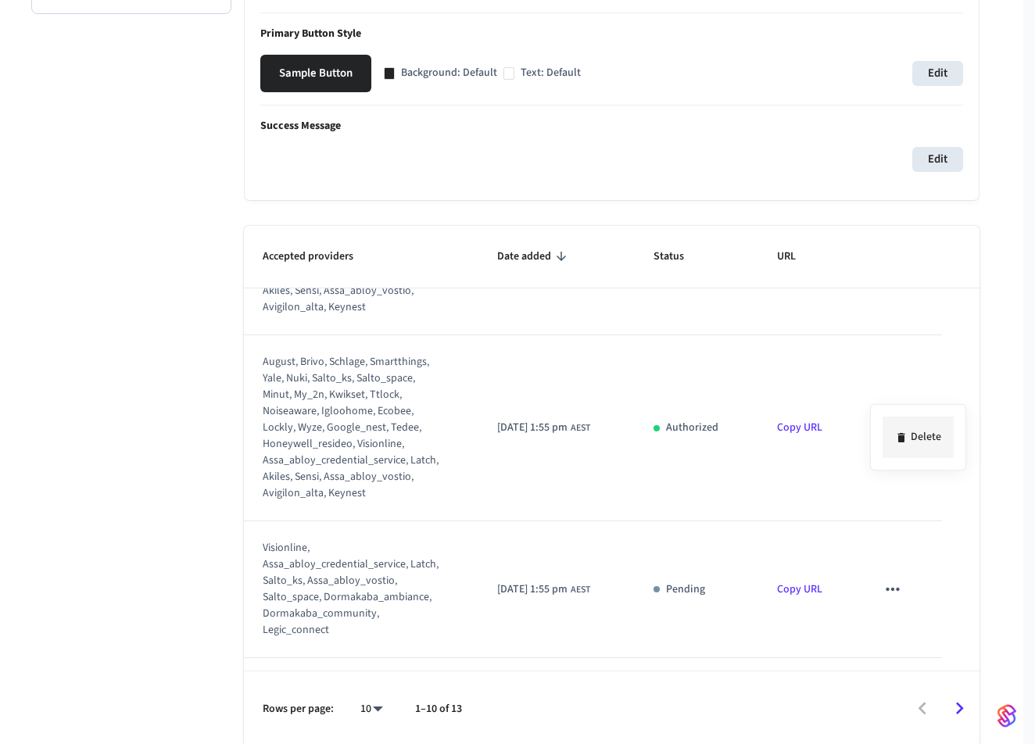
click at [924, 443] on li "Delete" at bounding box center [918, 437] width 71 height 41
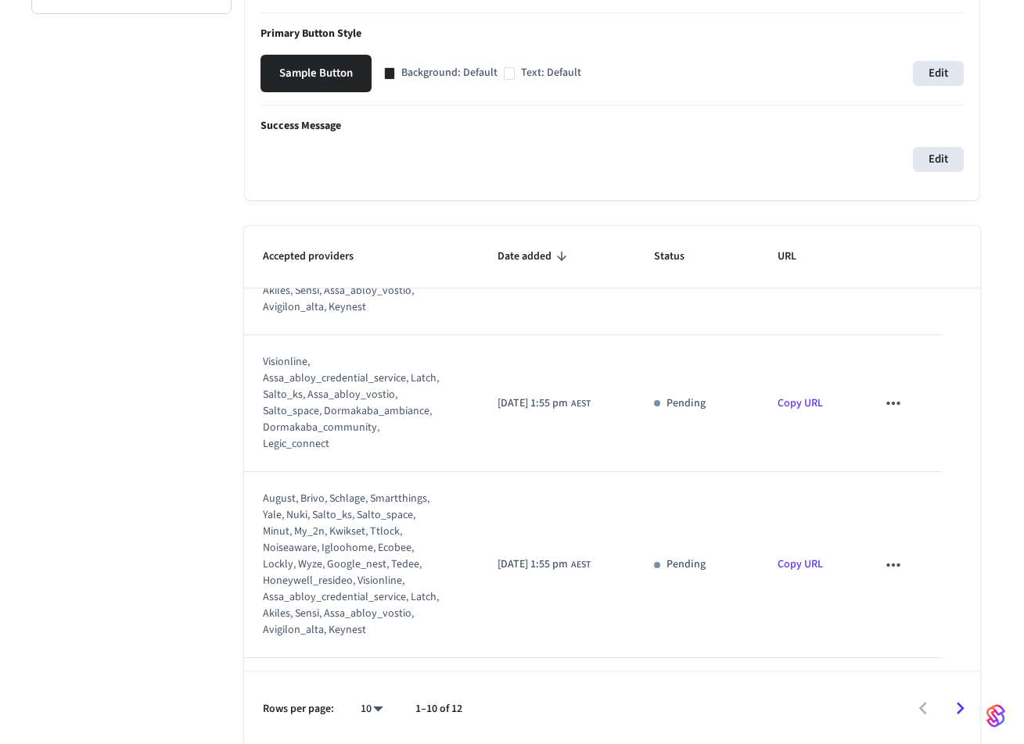
click at [885, 414] on icon "sticky table" at bounding box center [893, 403] width 20 height 20
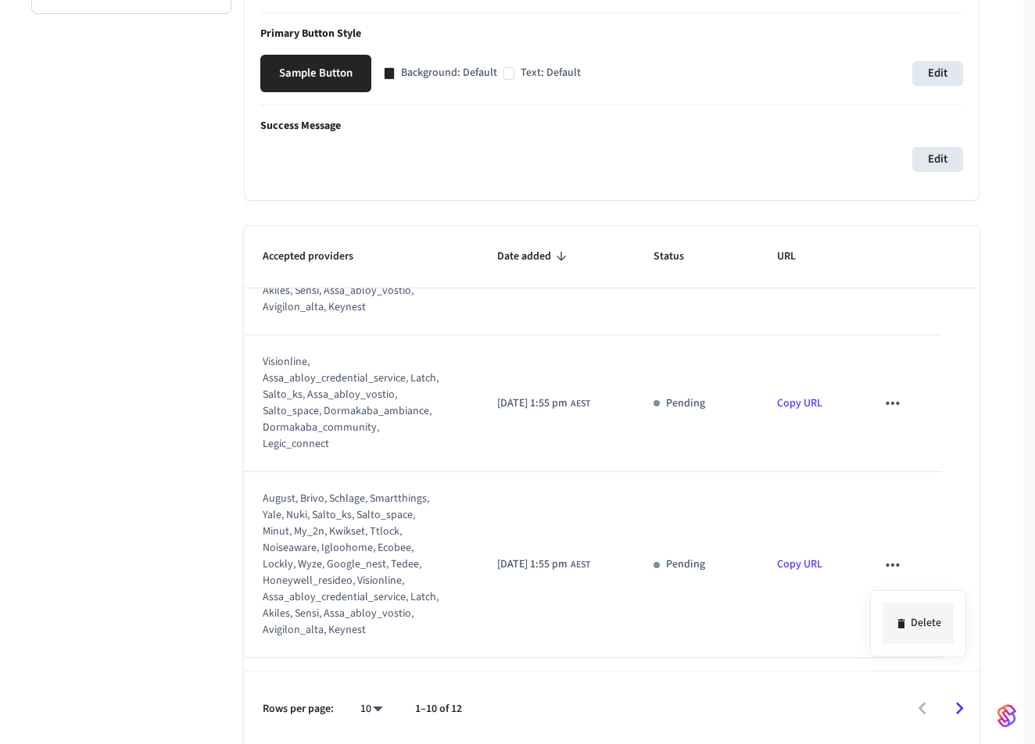
click at [932, 627] on li "Delete" at bounding box center [918, 623] width 71 height 41
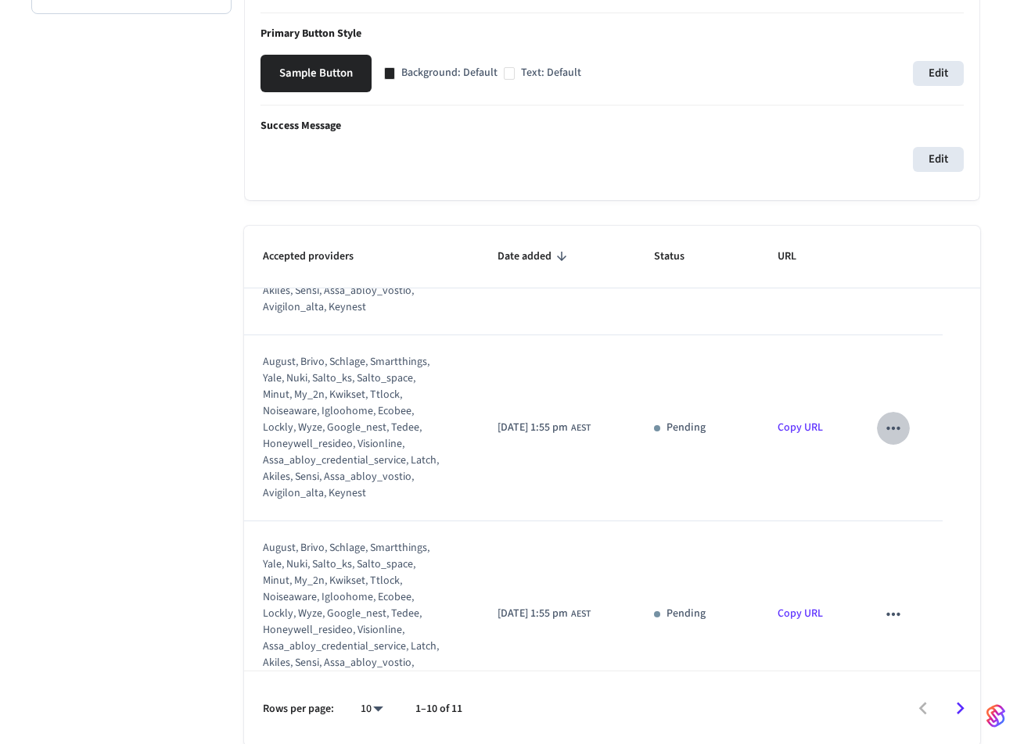
click at [888, 429] on icon "sticky table" at bounding box center [892, 427] width 13 height 3
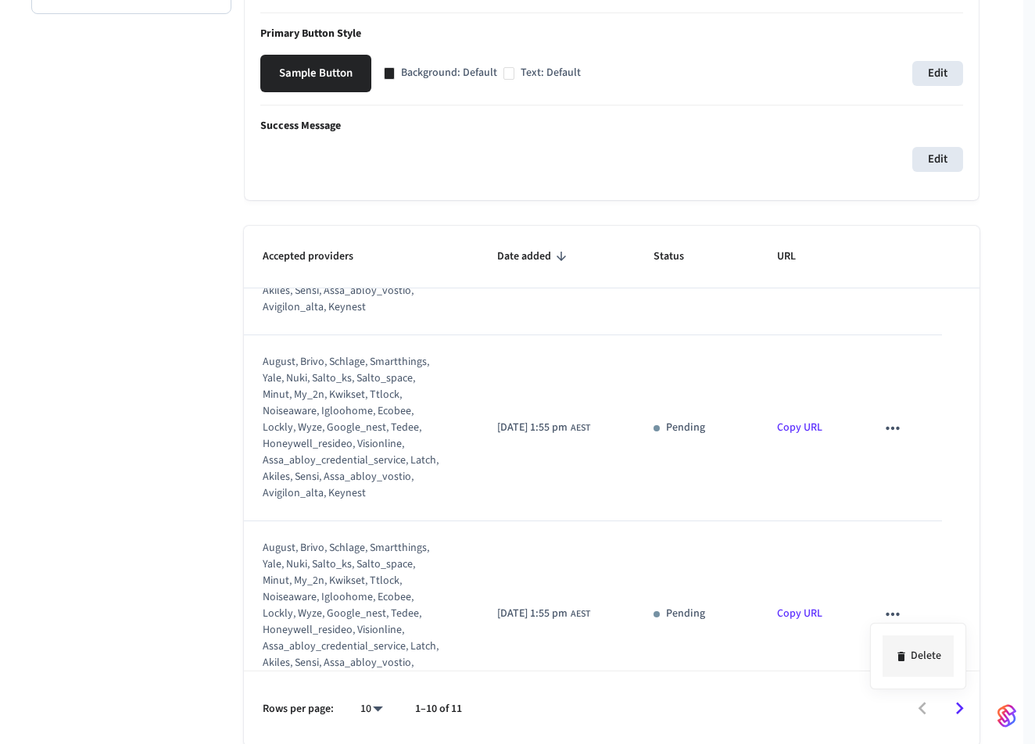
click at [922, 652] on li "Delete" at bounding box center [918, 656] width 71 height 41
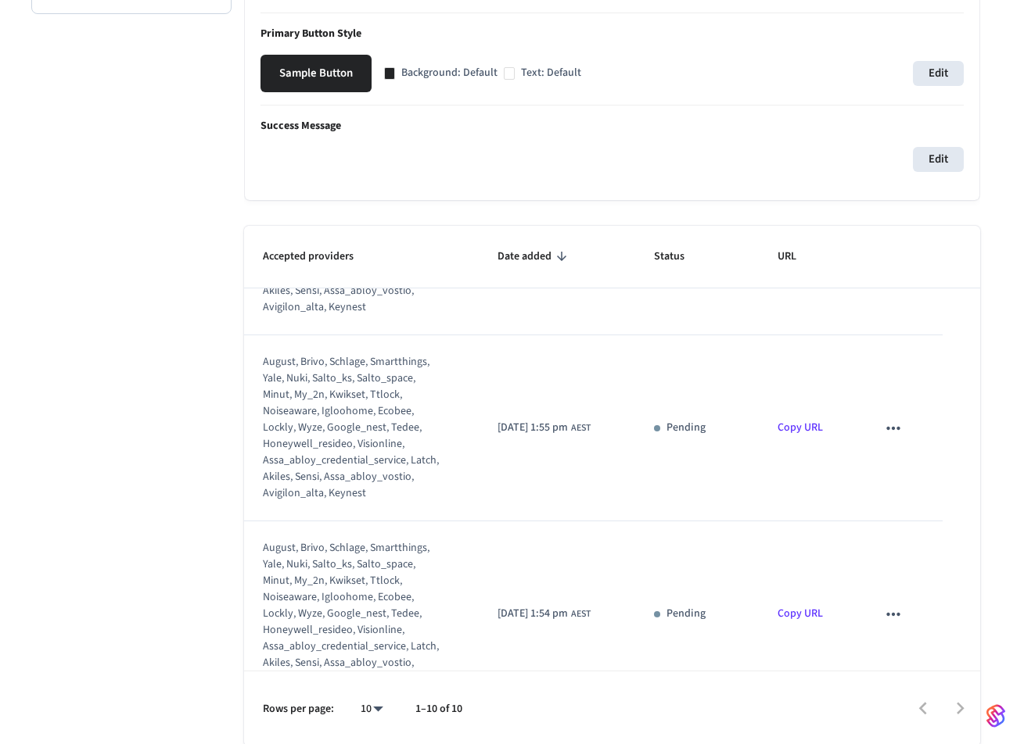
click at [888, 439] on icon "sticky table" at bounding box center [893, 428] width 20 height 20
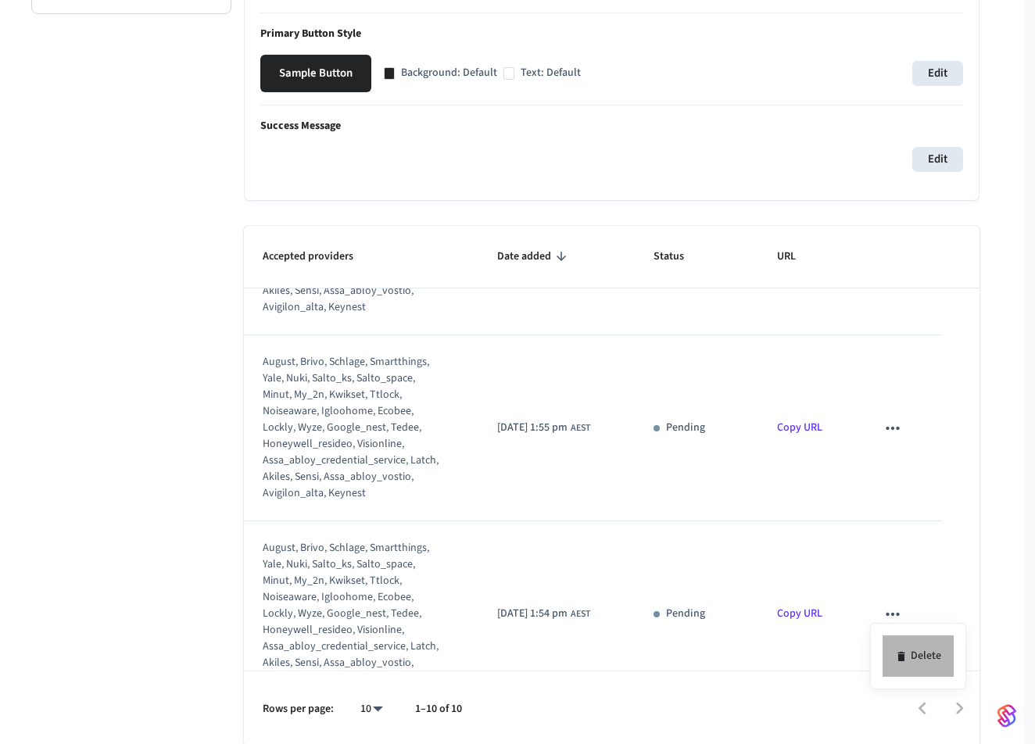
click at [925, 666] on li "Delete" at bounding box center [918, 656] width 71 height 41
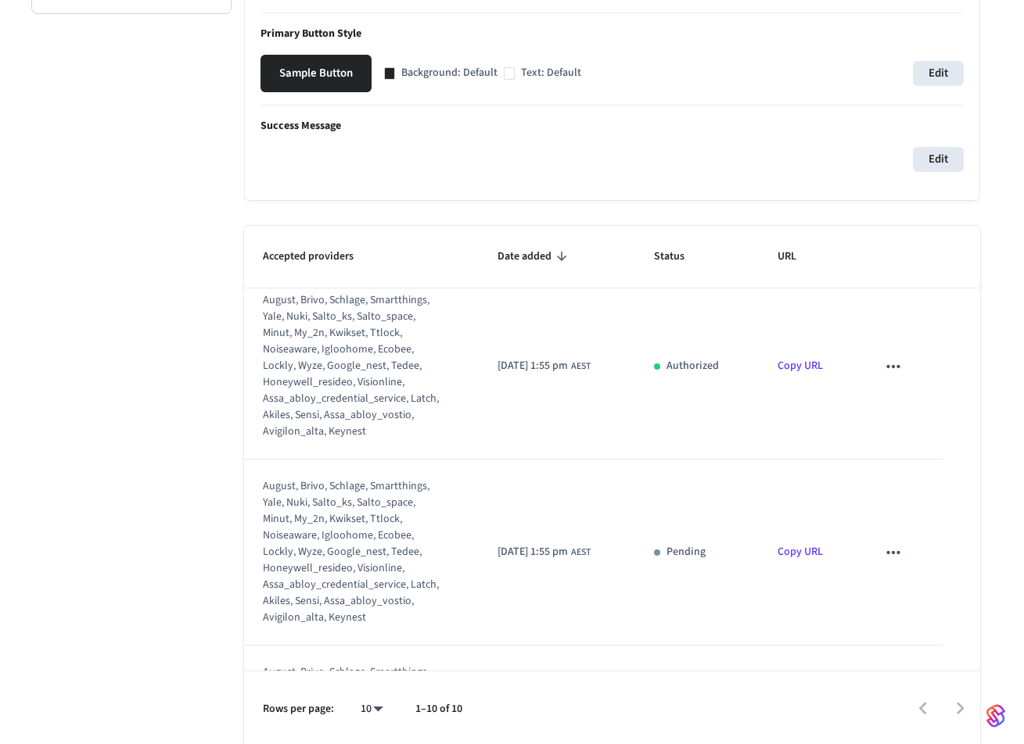
scroll to position [470, 0]
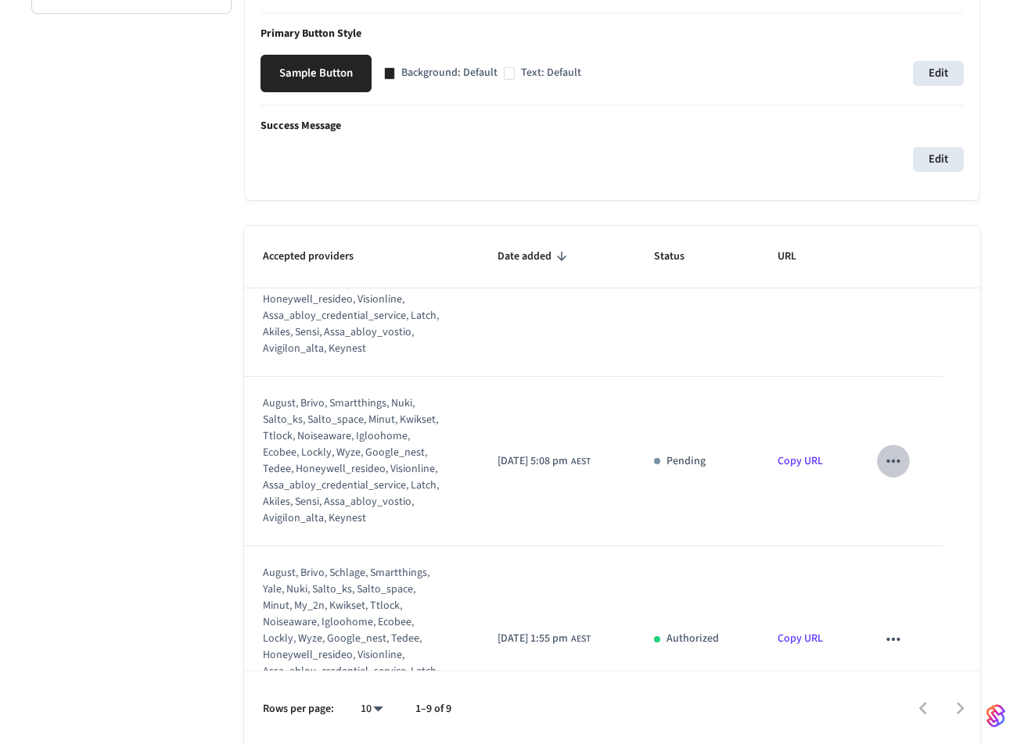
click at [888, 472] on icon "sticky table" at bounding box center [893, 461] width 20 height 20
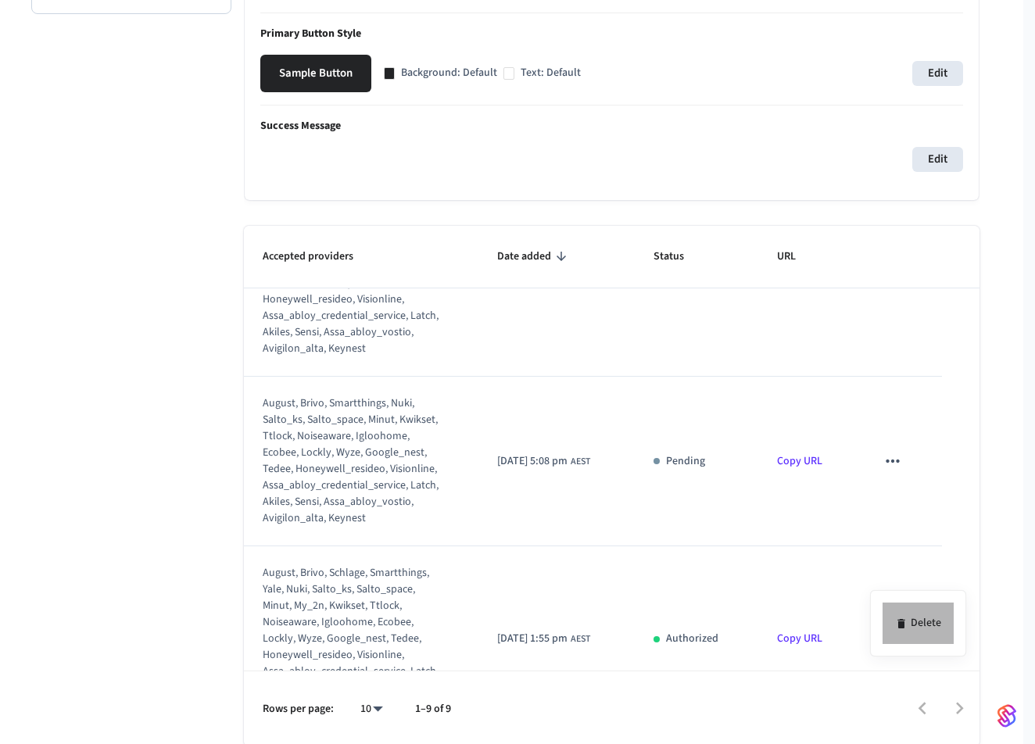
click at [920, 628] on li "Delete" at bounding box center [918, 623] width 71 height 41
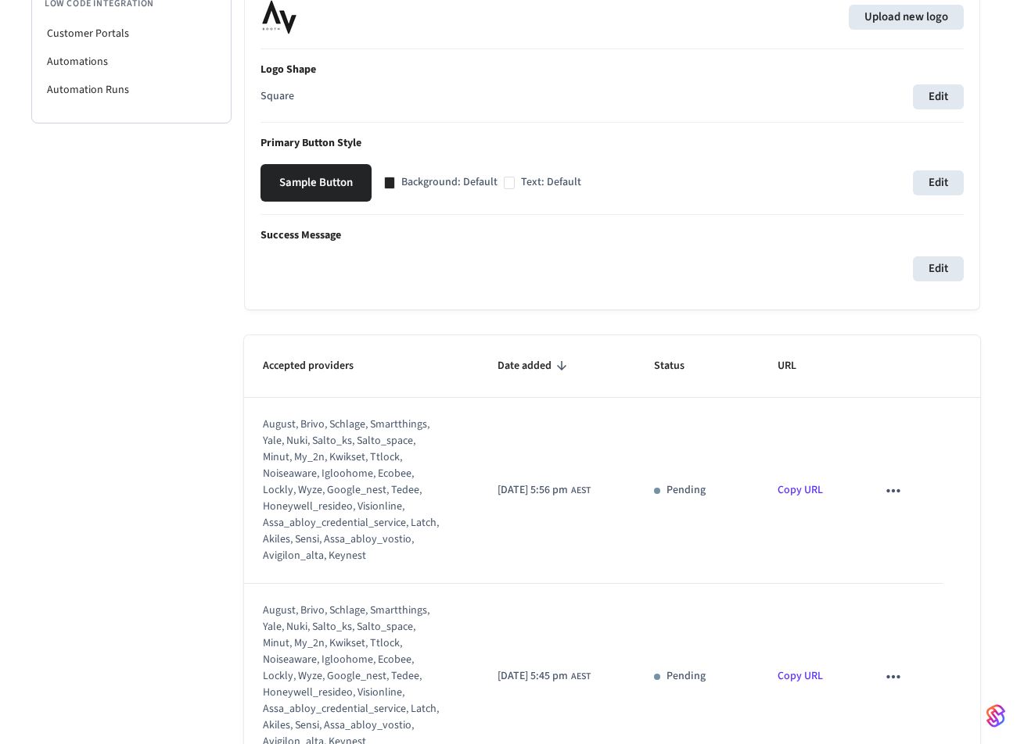
scroll to position [442, 0]
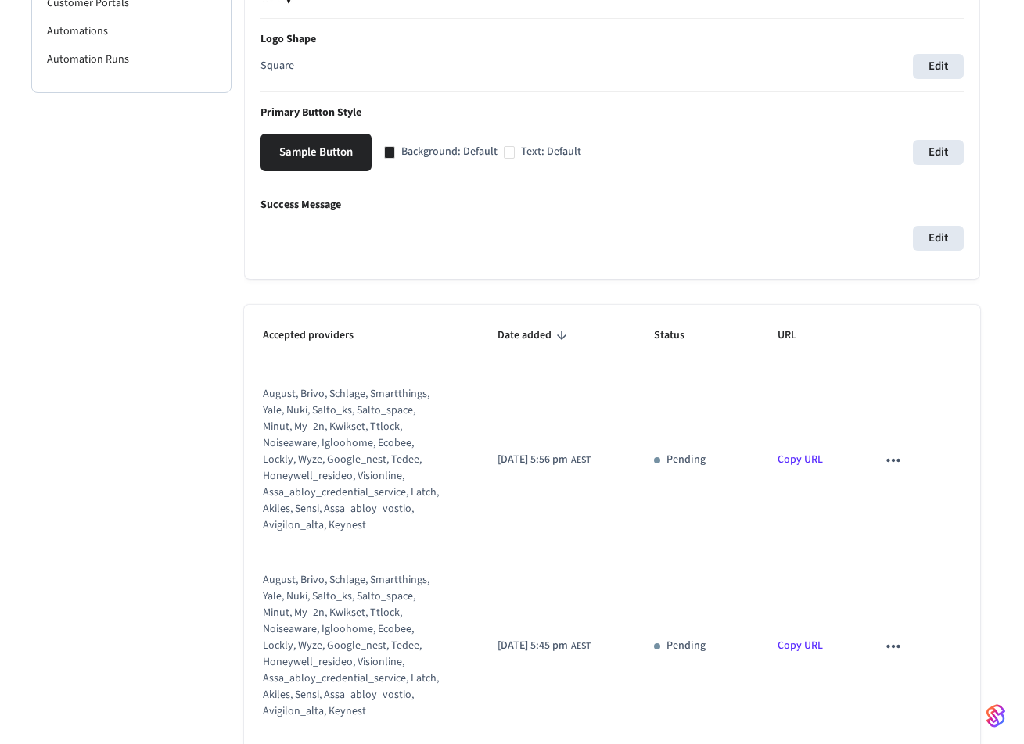
click at [884, 471] on icon "sticky table" at bounding box center [893, 460] width 20 height 20
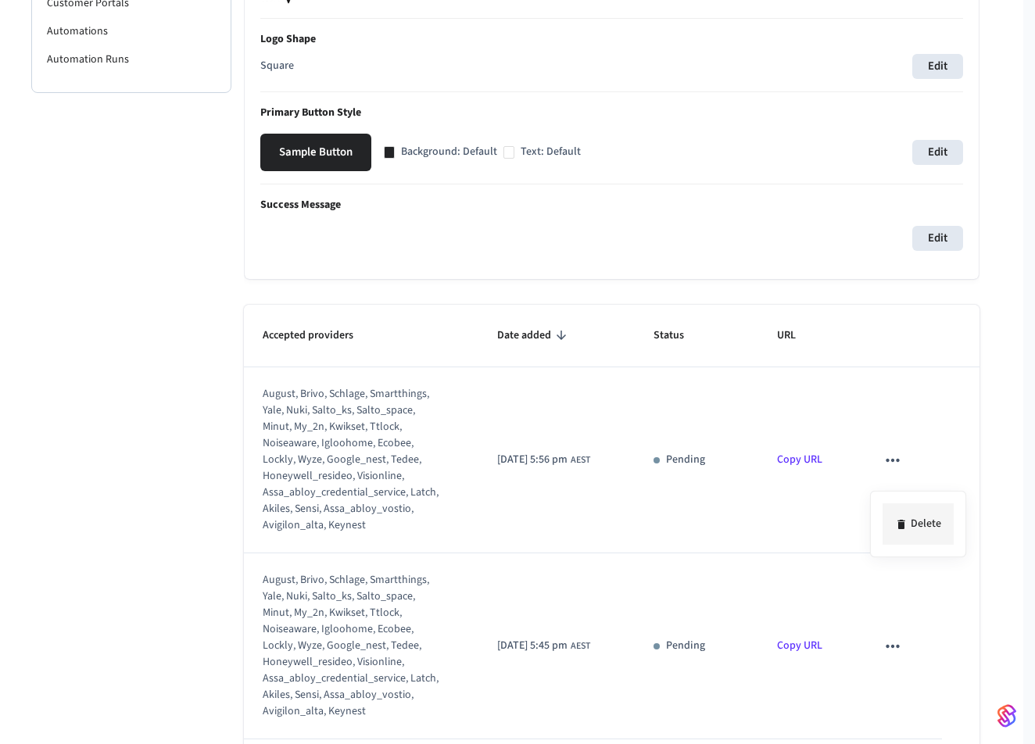
click at [917, 520] on li "Delete" at bounding box center [918, 524] width 71 height 41
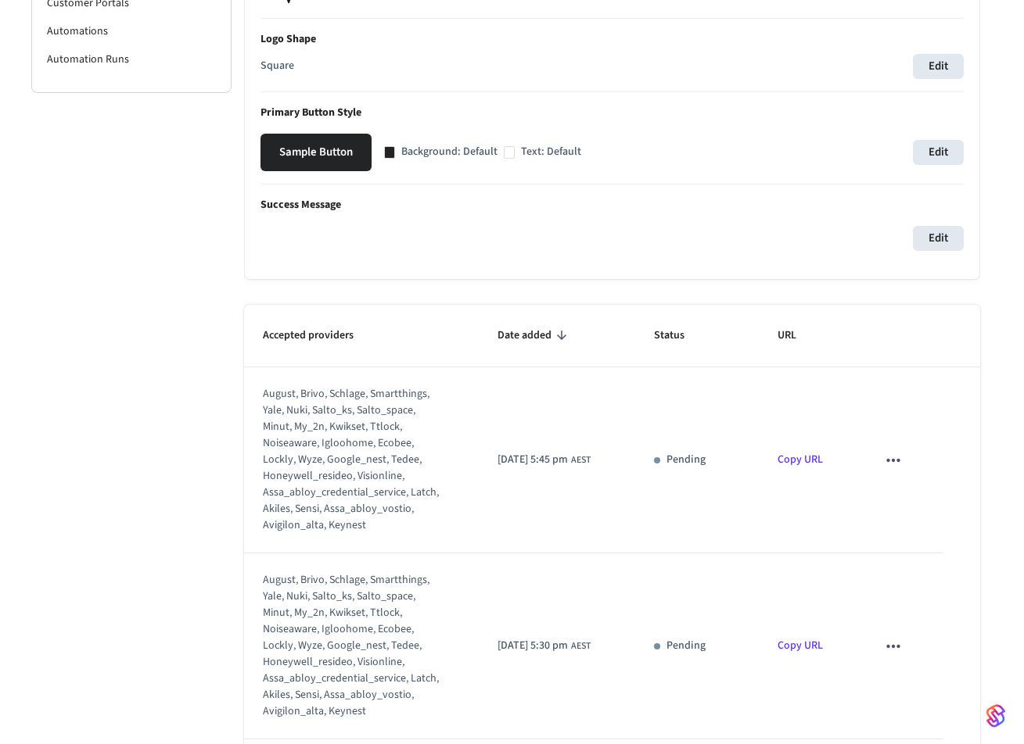
click at [883, 471] on icon "sticky table" at bounding box center [893, 460] width 20 height 20
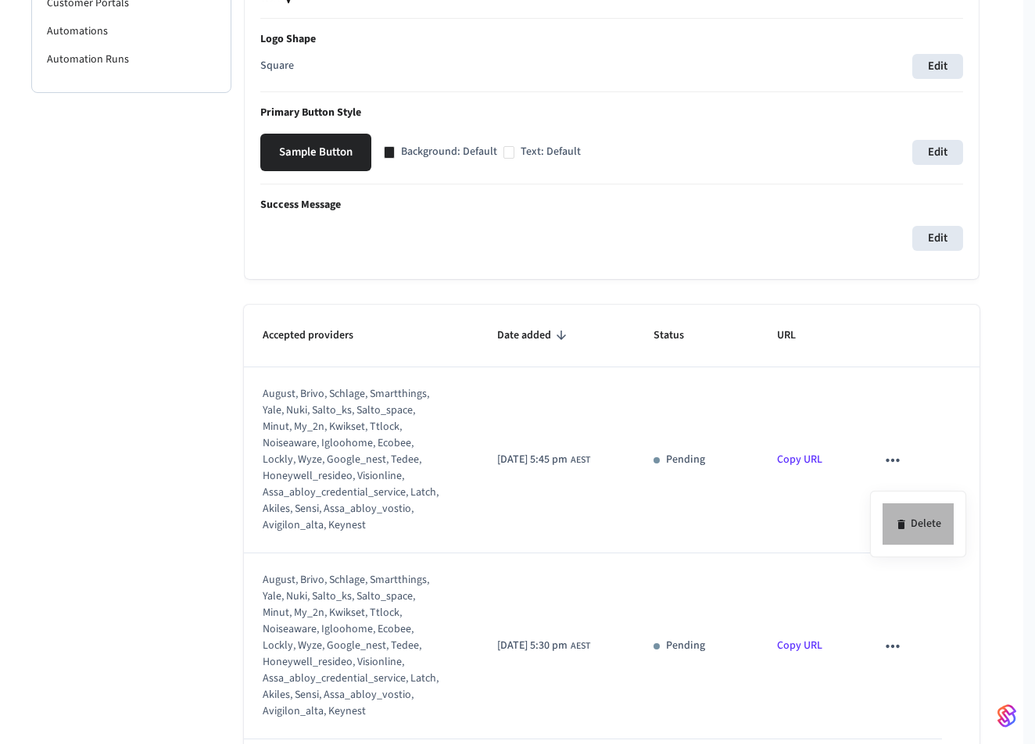
click at [920, 523] on li "Delete" at bounding box center [918, 524] width 71 height 41
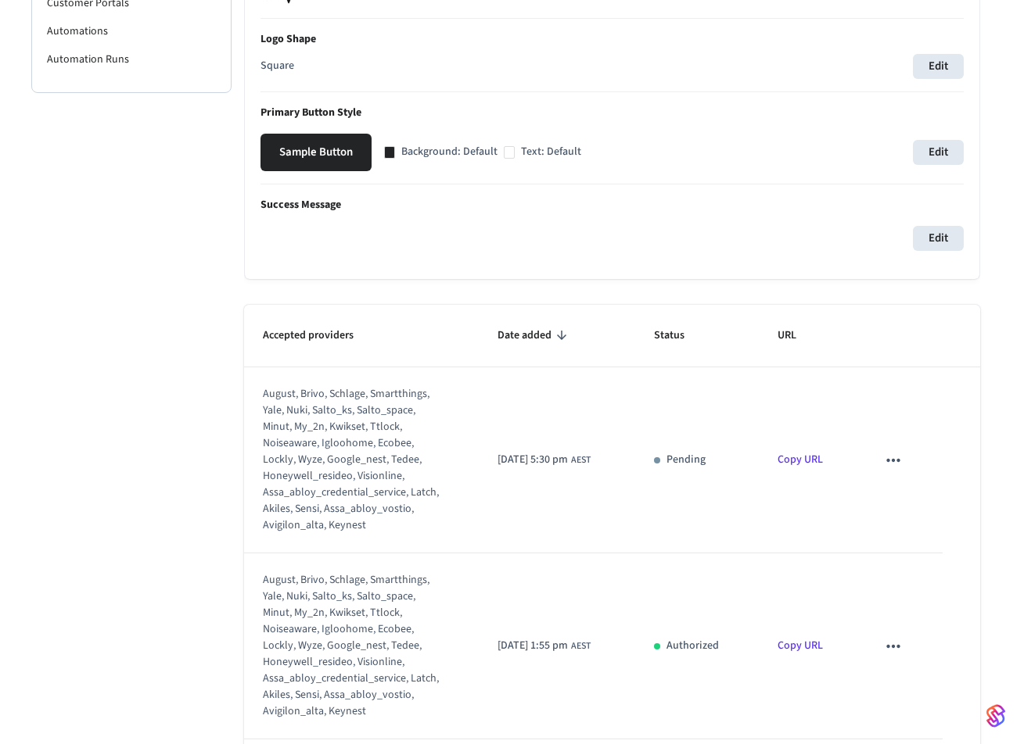
click at [887, 461] on icon "sticky table" at bounding box center [892, 459] width 13 height 3
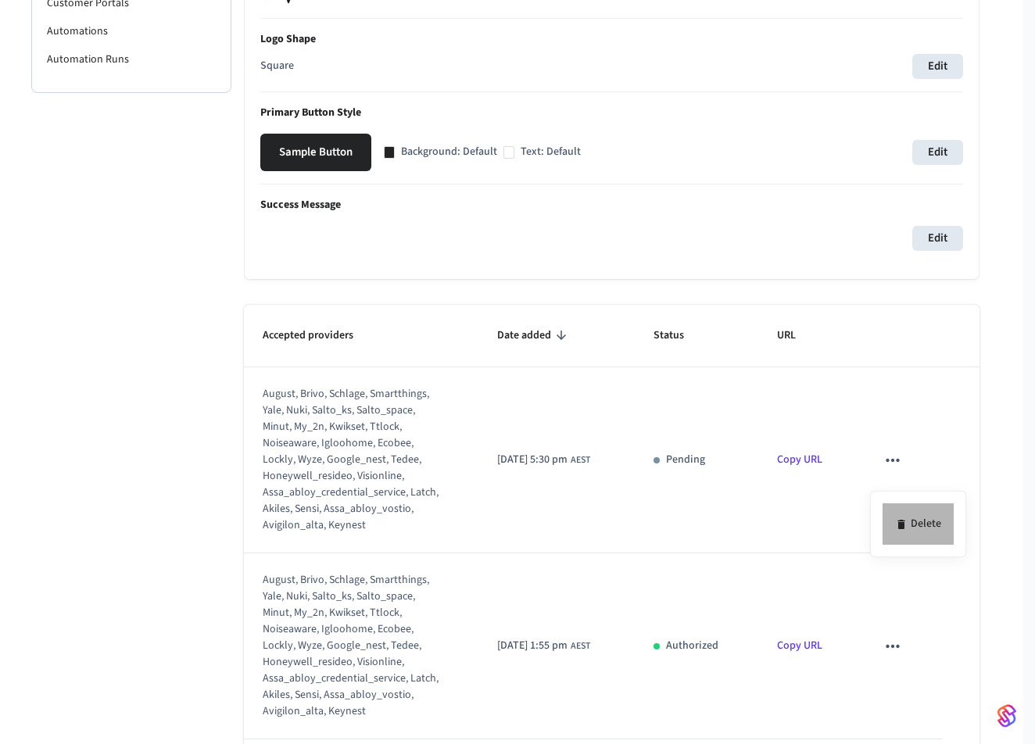
click at [919, 526] on li "Delete" at bounding box center [918, 524] width 71 height 41
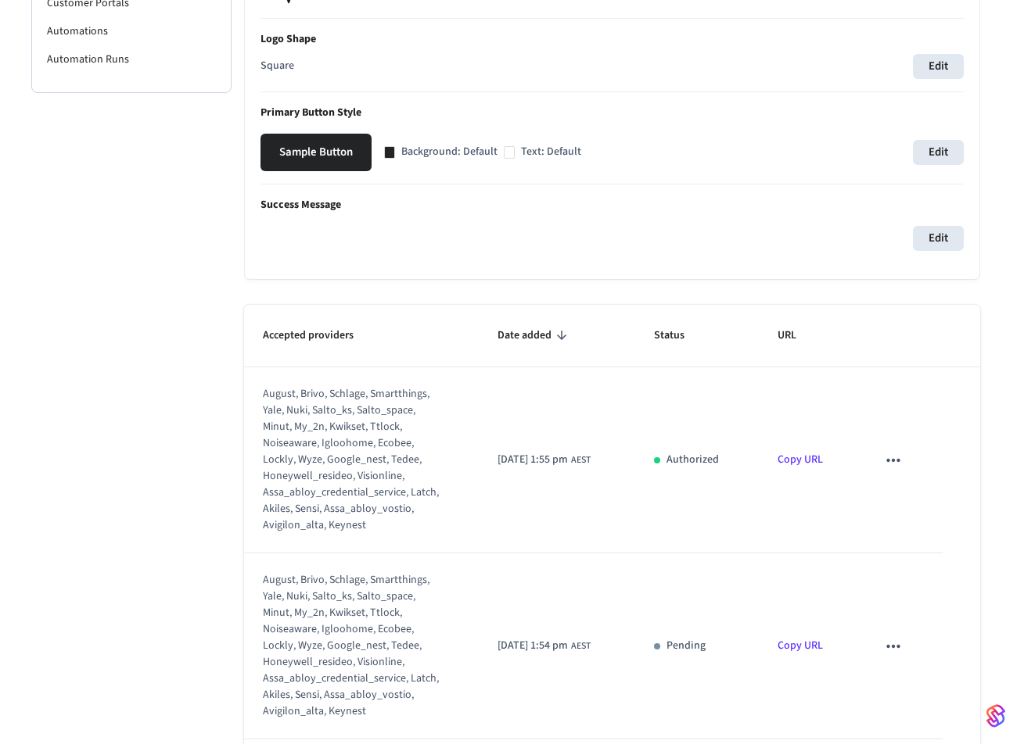
click at [898, 663] on button "sticky table" at bounding box center [893, 646] width 33 height 33
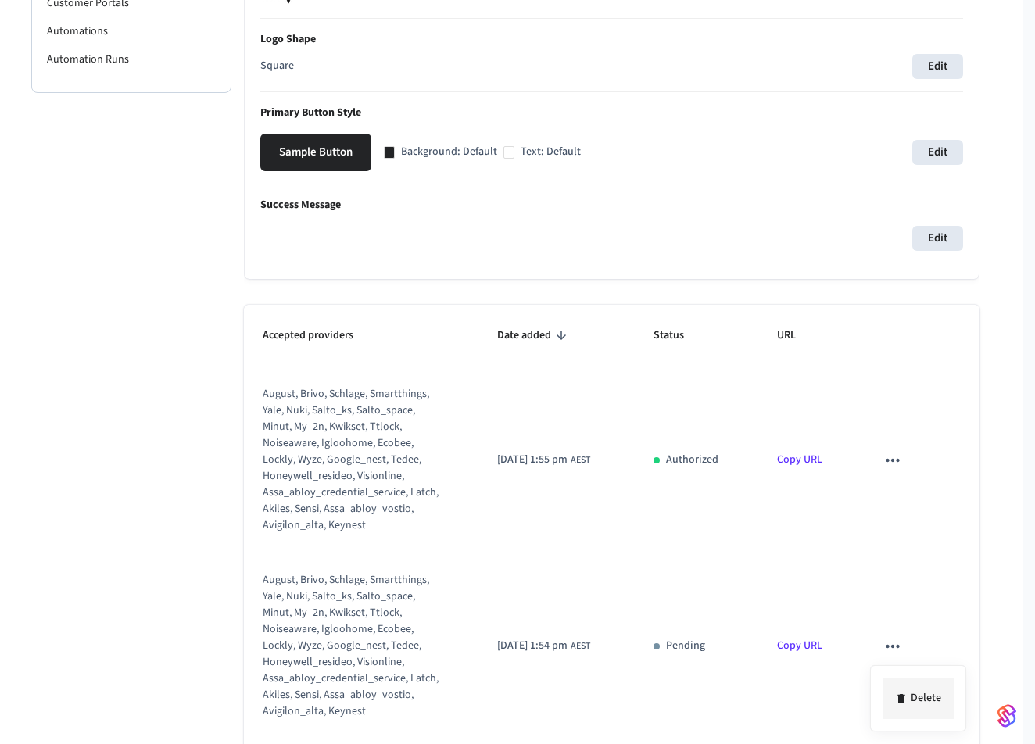
click at [921, 697] on li "Delete" at bounding box center [918, 698] width 71 height 41
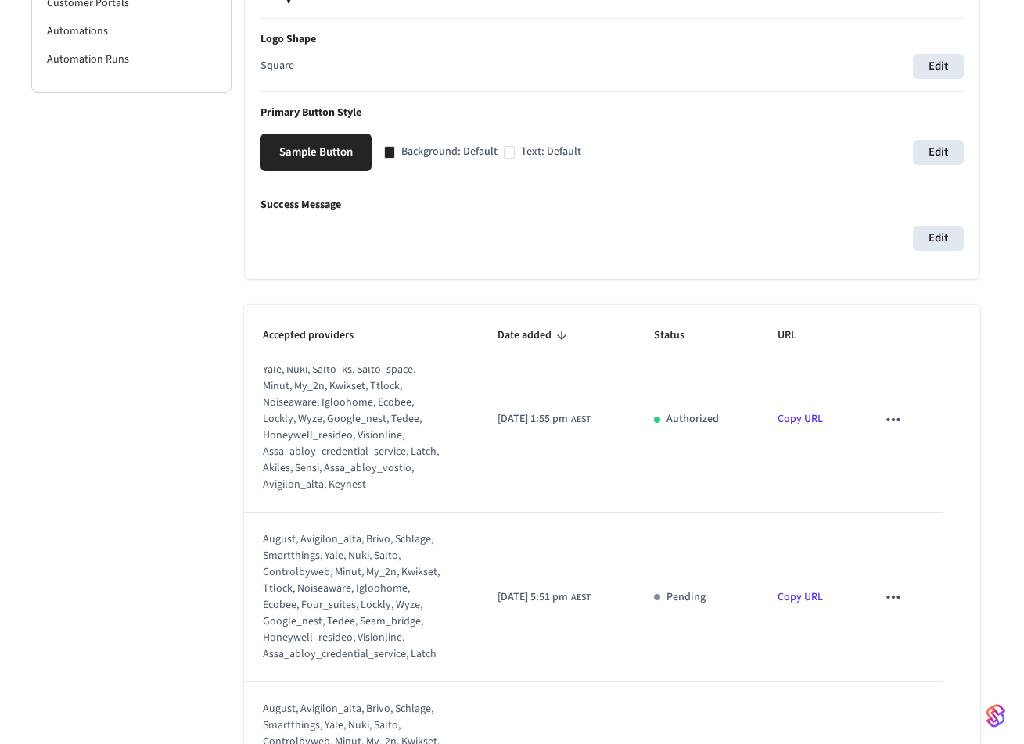
scroll to position [64, 0]
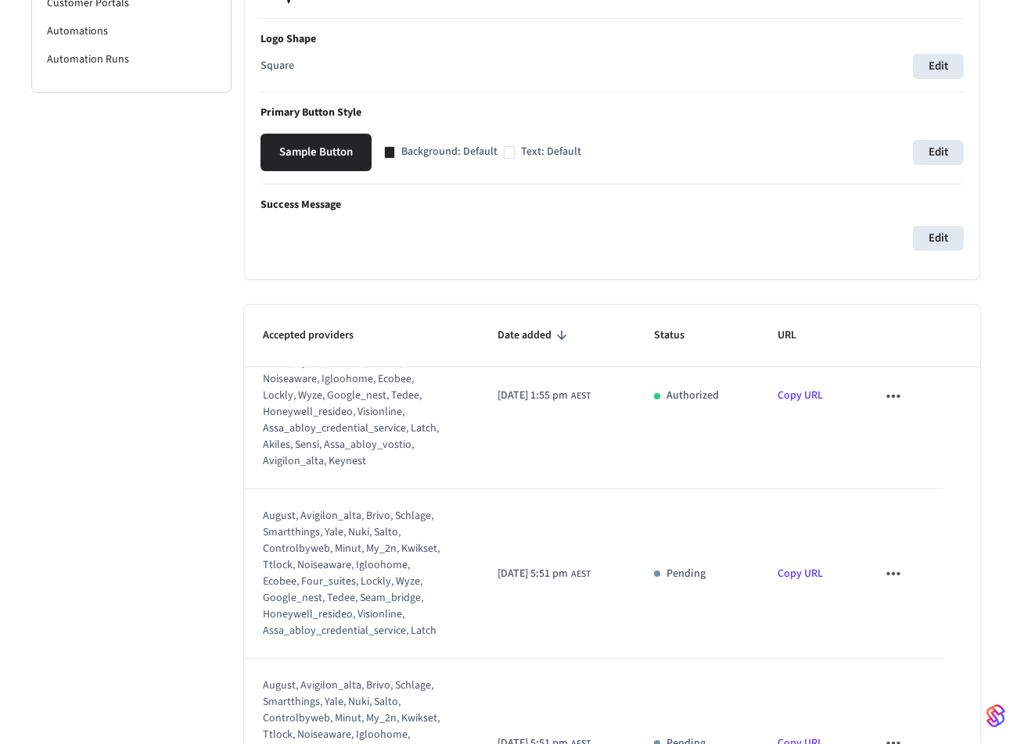
click at [883, 584] on icon "sticky table" at bounding box center [893, 574] width 20 height 20
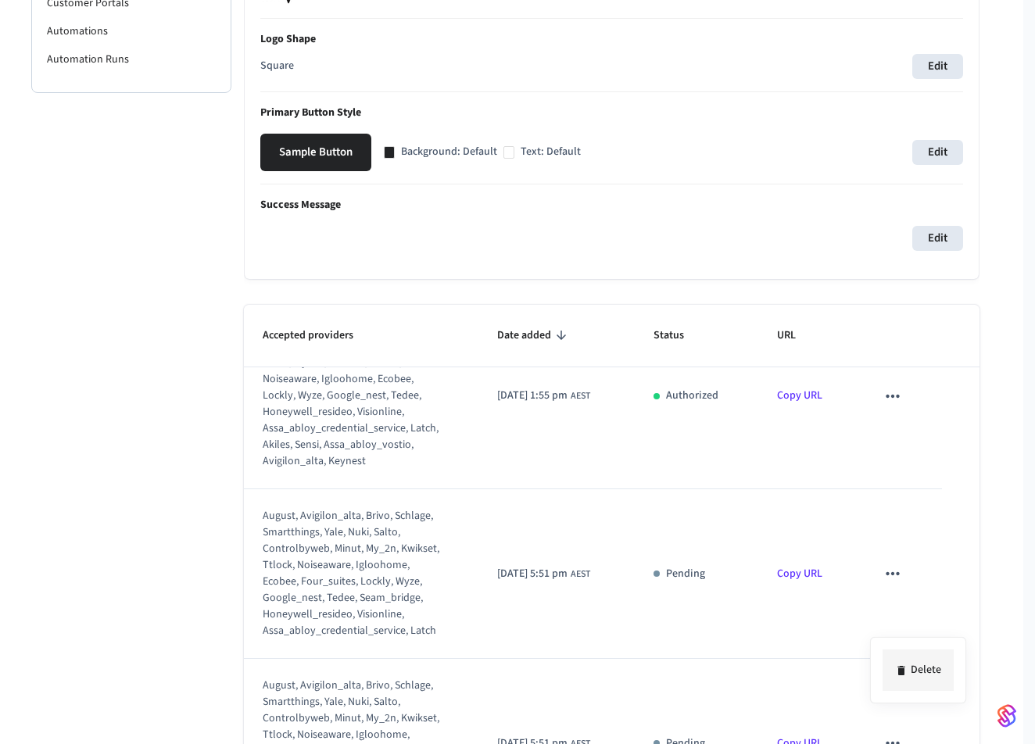
click at [906, 672] on icon at bounding box center [901, 671] width 13 height 13
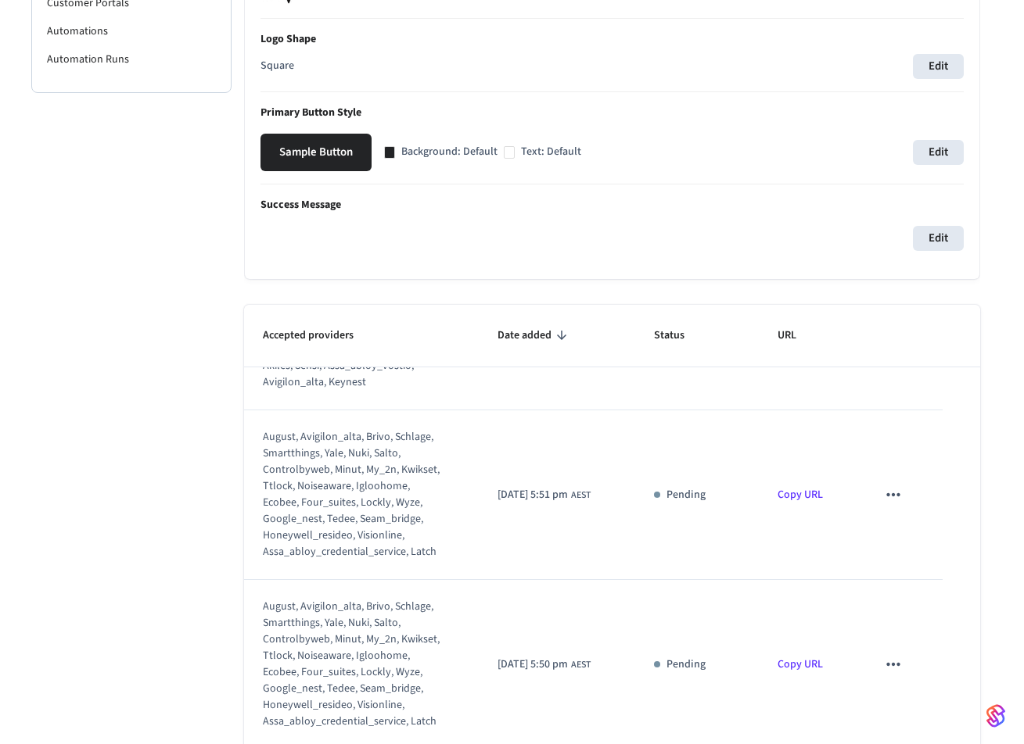
scroll to position [242, 0]
click at [889, 485] on icon "sticky table" at bounding box center [893, 495] width 20 height 20
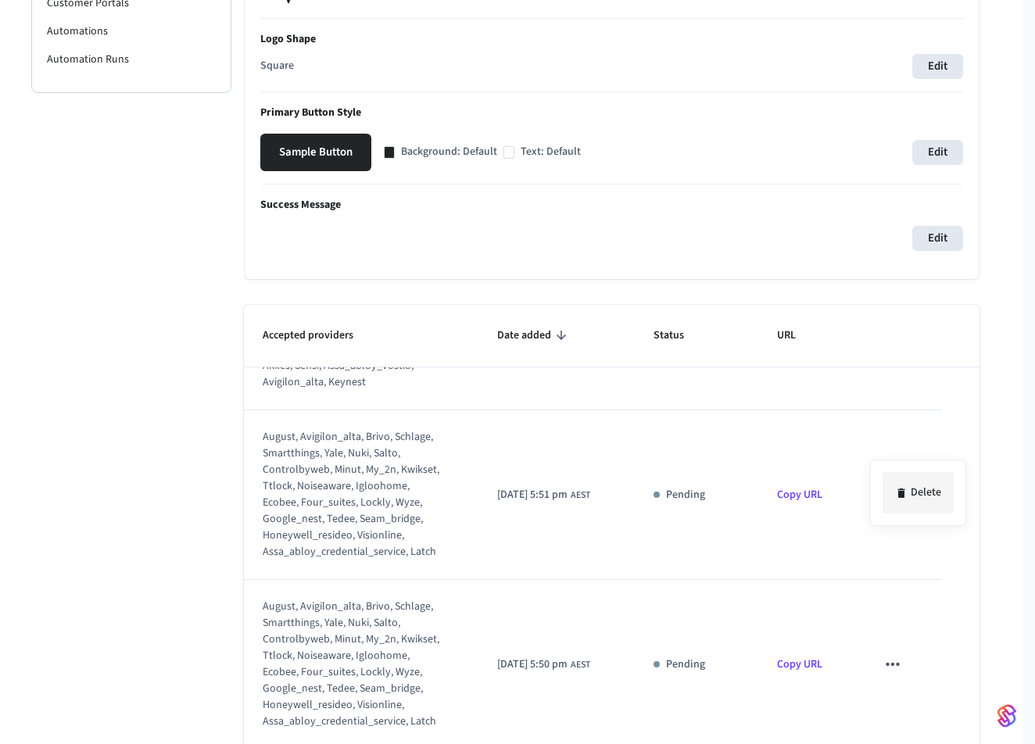
click at [903, 496] on icon at bounding box center [901, 493] width 7 height 9
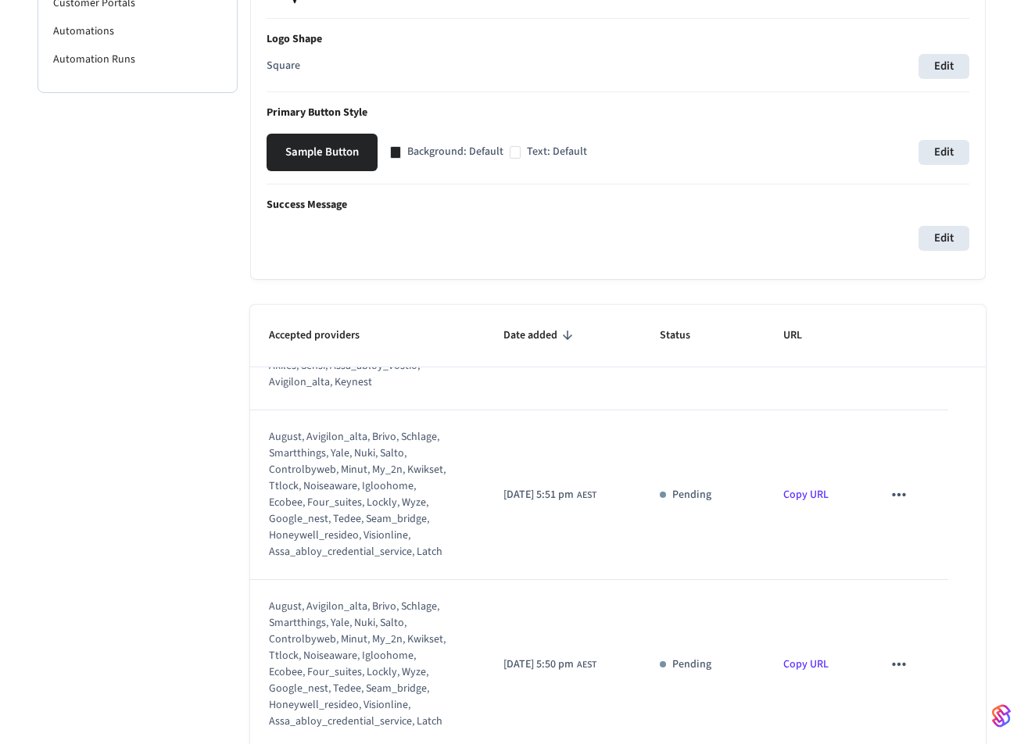
scroll to position [225, 0]
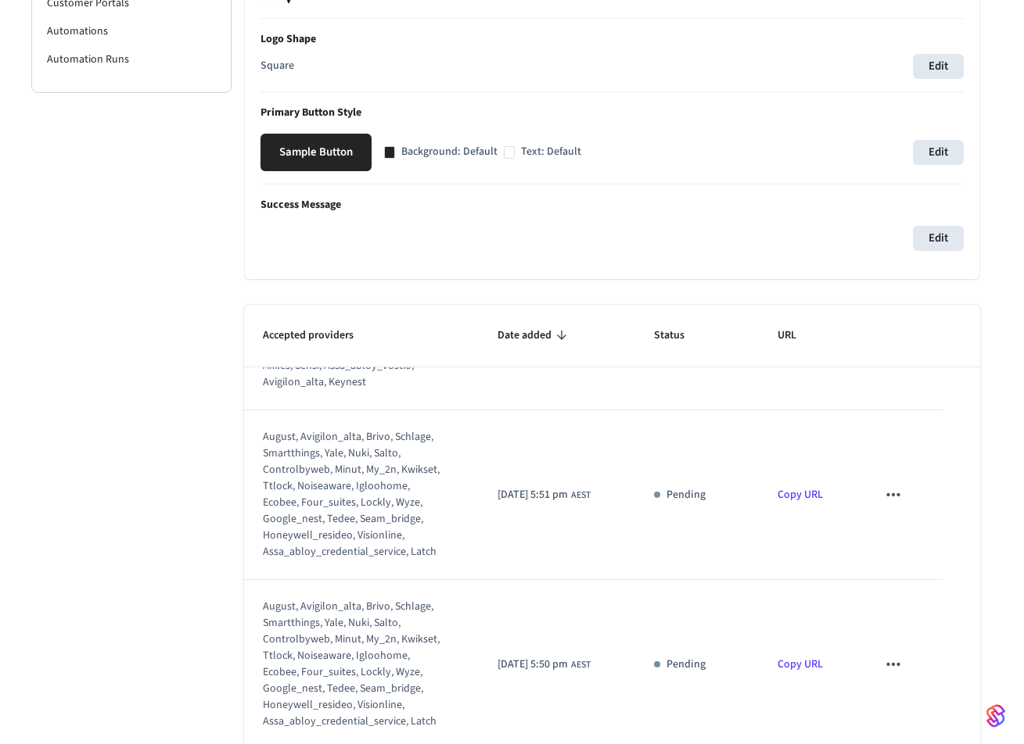
click at [886, 493] on icon "sticky table" at bounding box center [892, 494] width 13 height 3
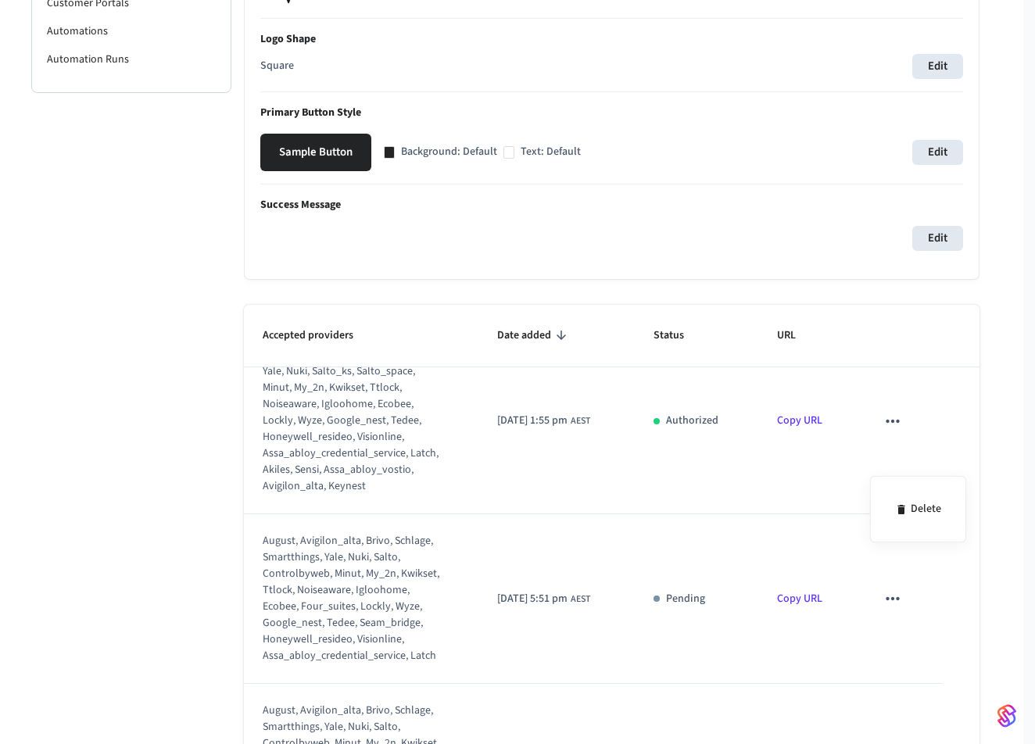
click at [912, 508] on div at bounding box center [517, 372] width 1035 height 744
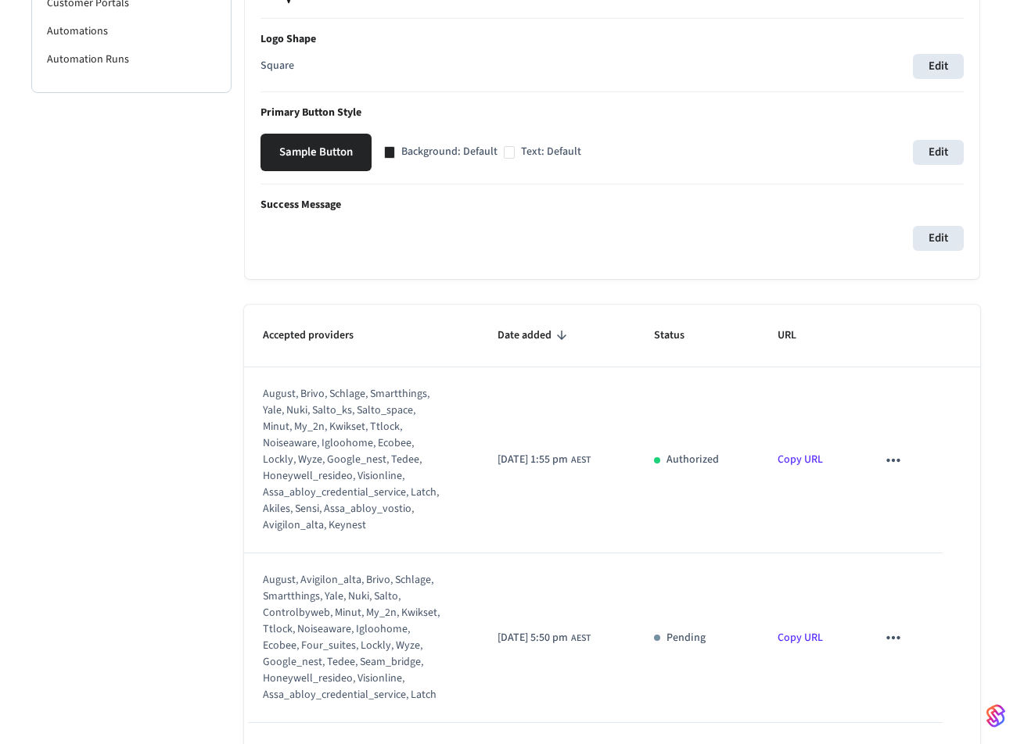
scroll to position [501, 0]
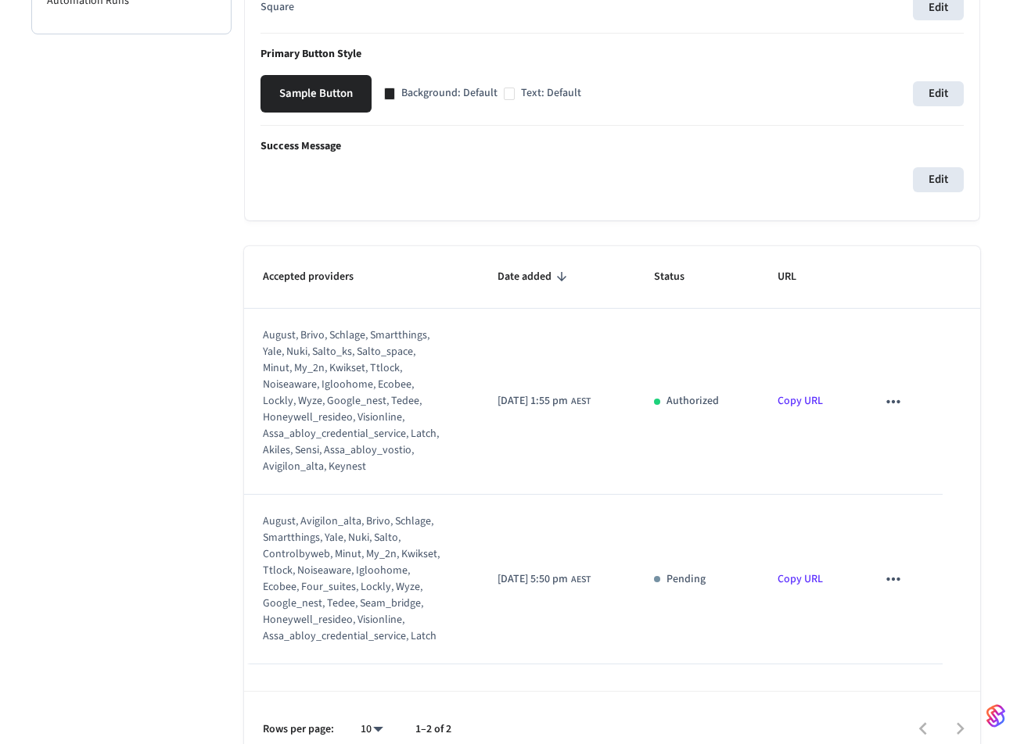
click at [890, 587] on icon "sticky table" at bounding box center [893, 579] width 20 height 20
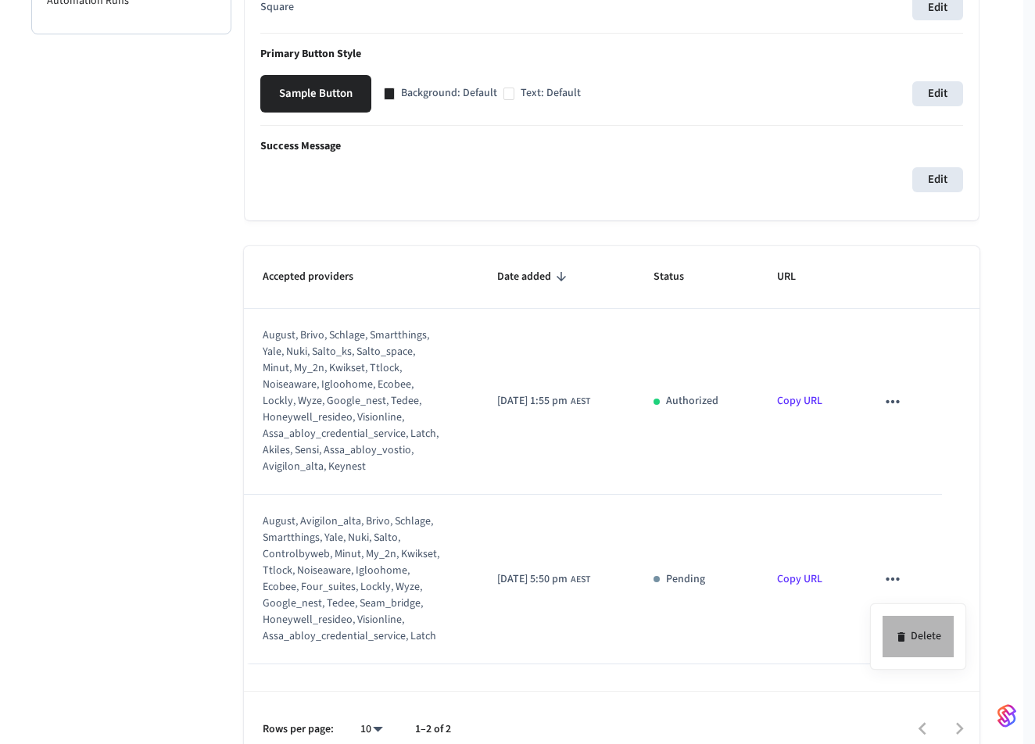
click at [920, 640] on li "Delete" at bounding box center [918, 636] width 71 height 41
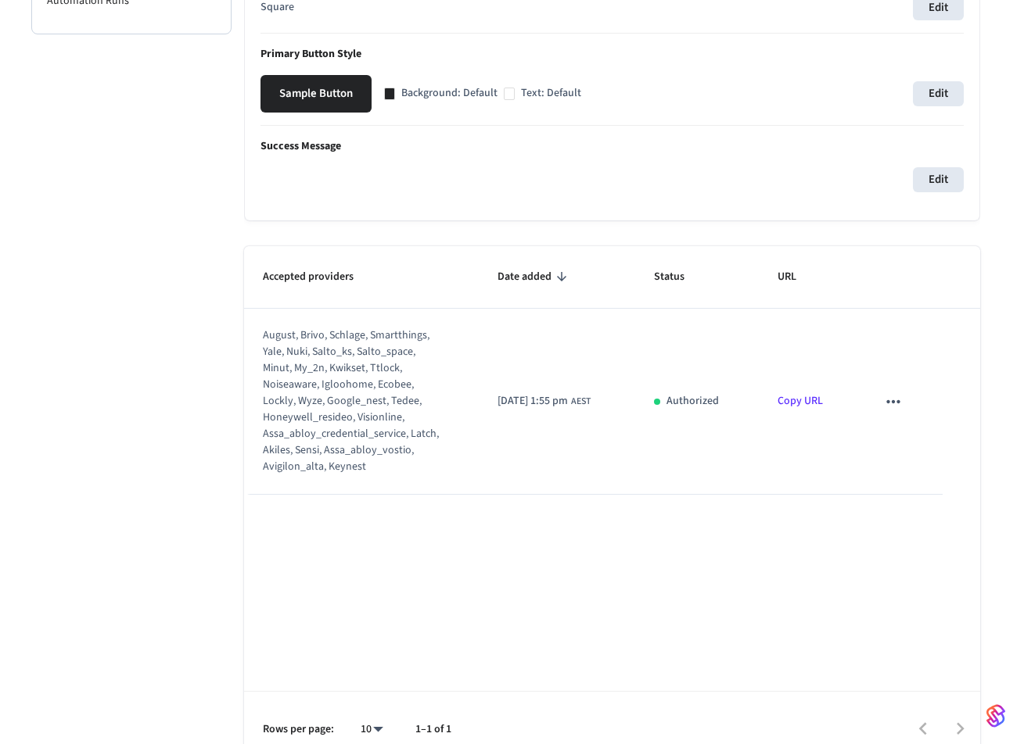
scroll to position [0, 0]
click at [897, 403] on icon "sticky table" at bounding box center [892, 401] width 13 height 3
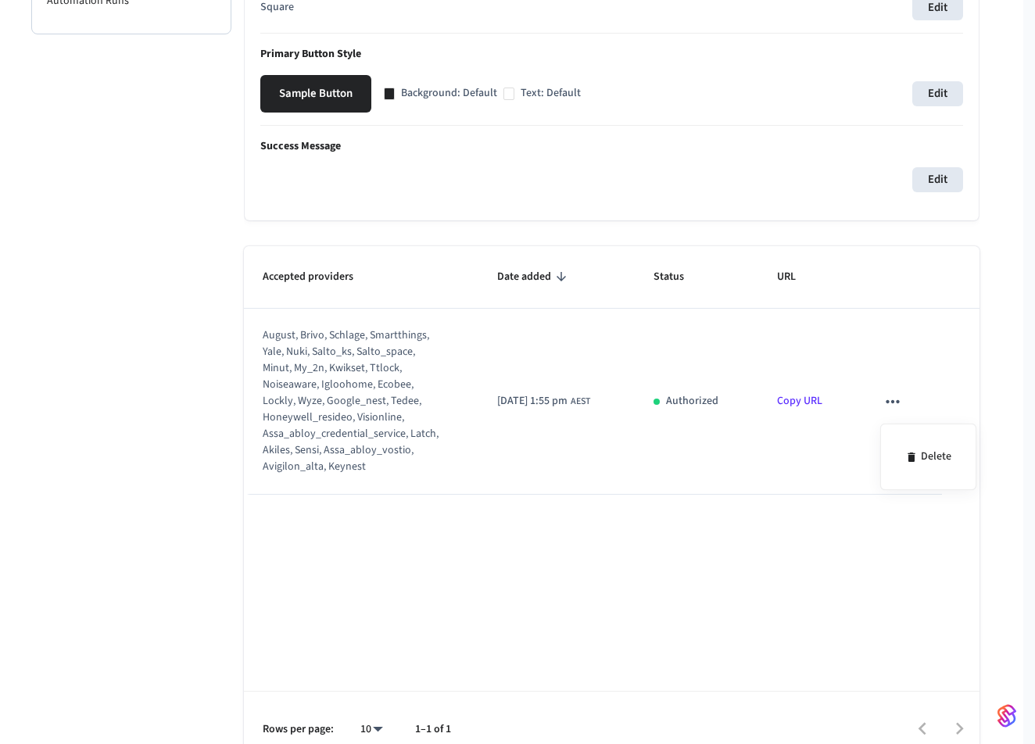
click at [711, 479] on div at bounding box center [517, 372] width 1035 height 744
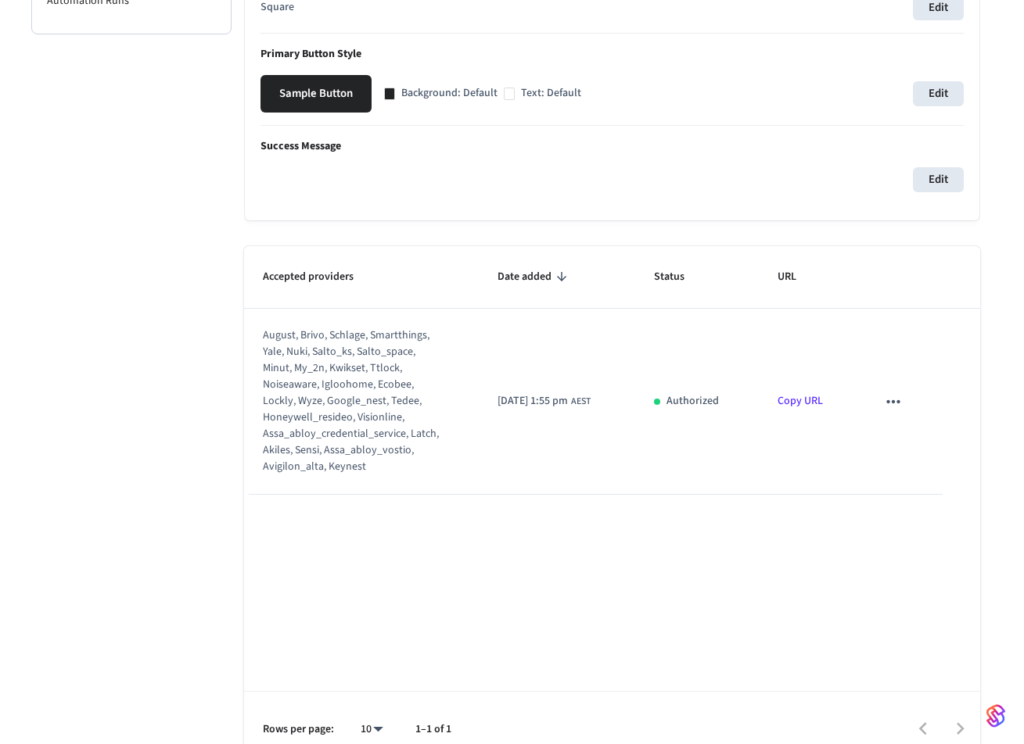
click at [804, 404] on link "Copy URL" at bounding box center [799, 401] width 45 height 16
